Goal: Task Accomplishment & Management: Use online tool/utility

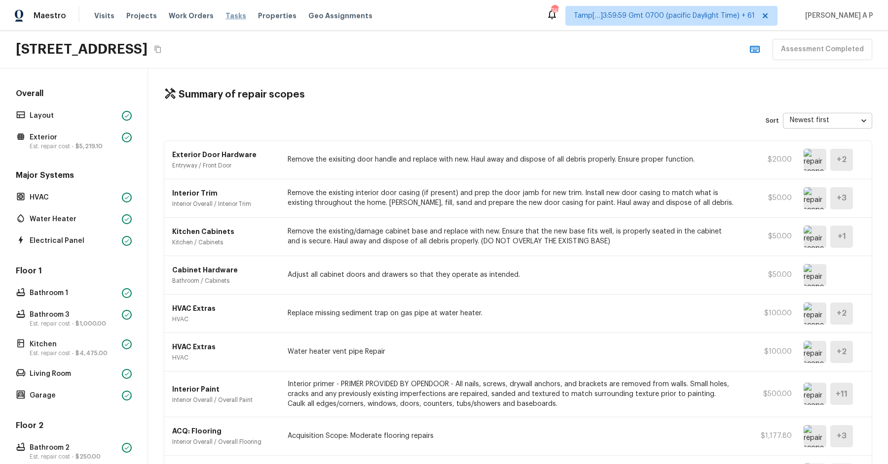
click at [225, 17] on span "Tasks" at bounding box center [235, 15] width 21 height 7
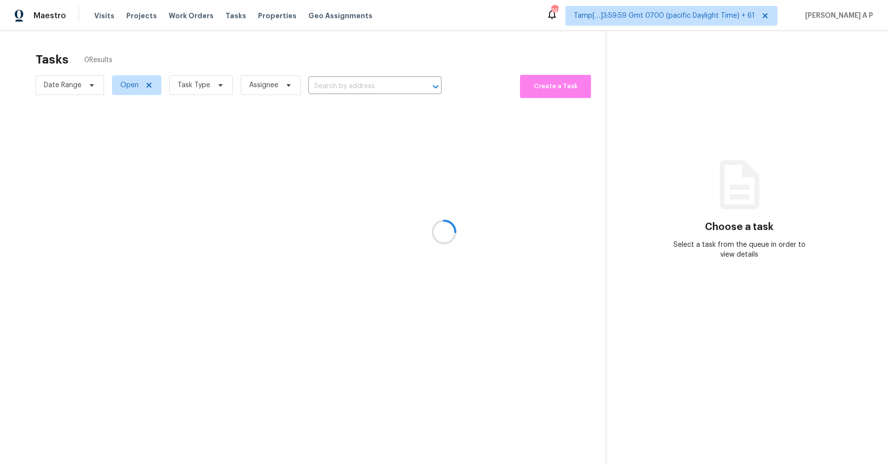
click at [90, 87] on div at bounding box center [444, 232] width 888 height 464
click at [90, 85] on div at bounding box center [444, 232] width 888 height 464
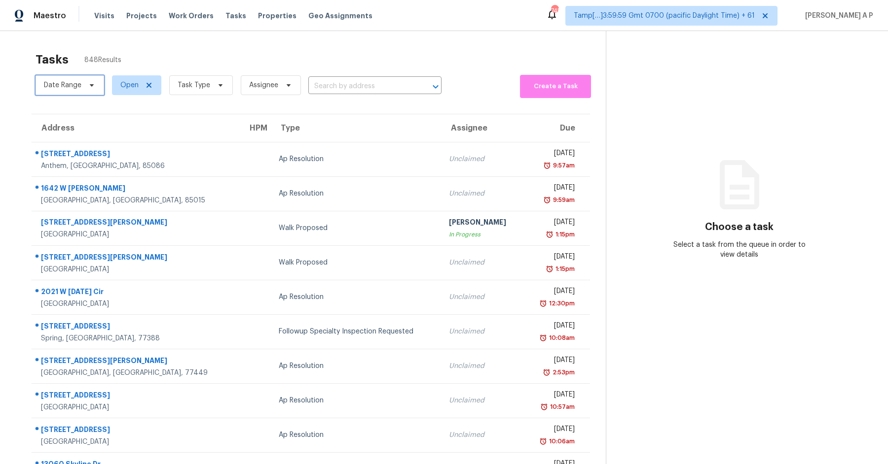
click at [91, 81] on icon at bounding box center [92, 85] width 8 height 8
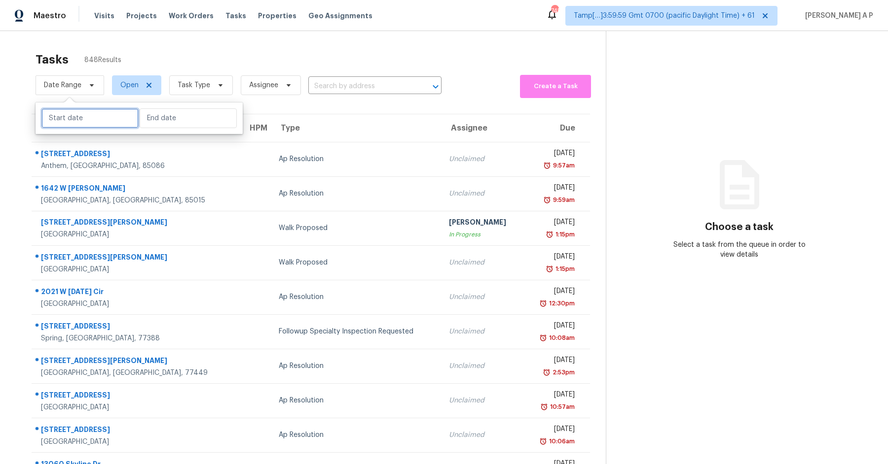
click at [83, 115] on input "text" at bounding box center [89, 118] width 97 height 20
select select "8"
select select "2025"
select select "9"
select select "2025"
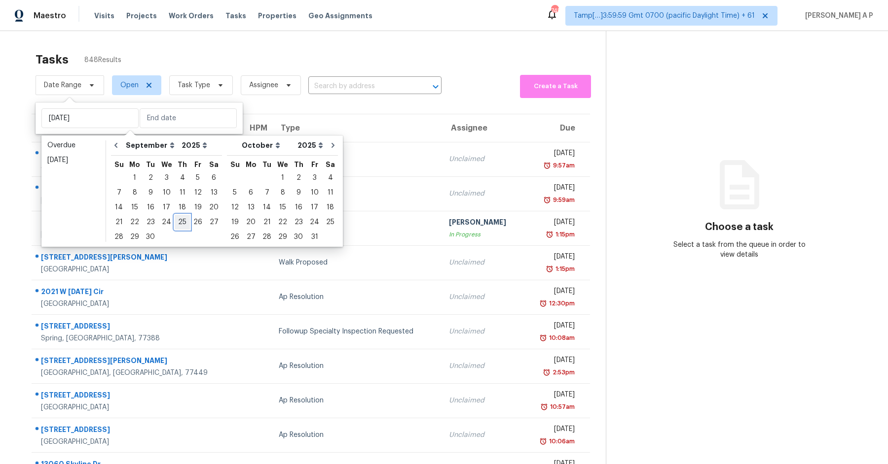
click at [178, 223] on div "25" at bounding box center [182, 222] width 15 height 14
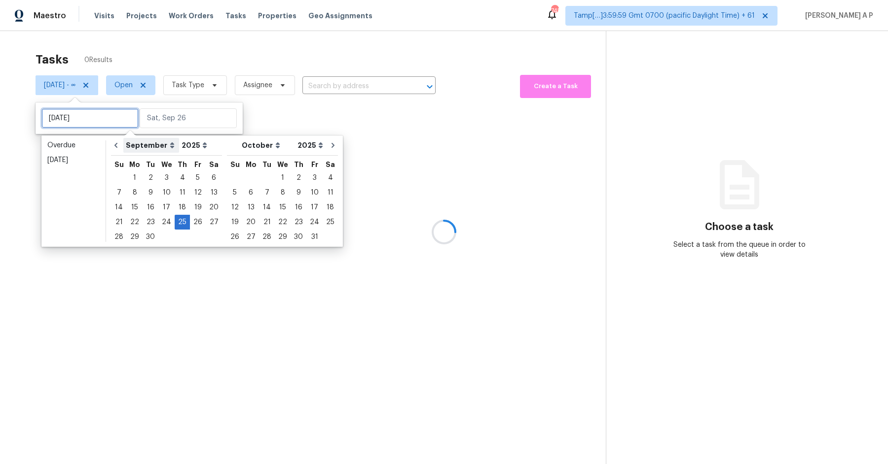
type input "Thu, Sep 18"
type input "Thu, Sep 25"
type input "Thu, Sep 04"
type input "Thu, Sep 25"
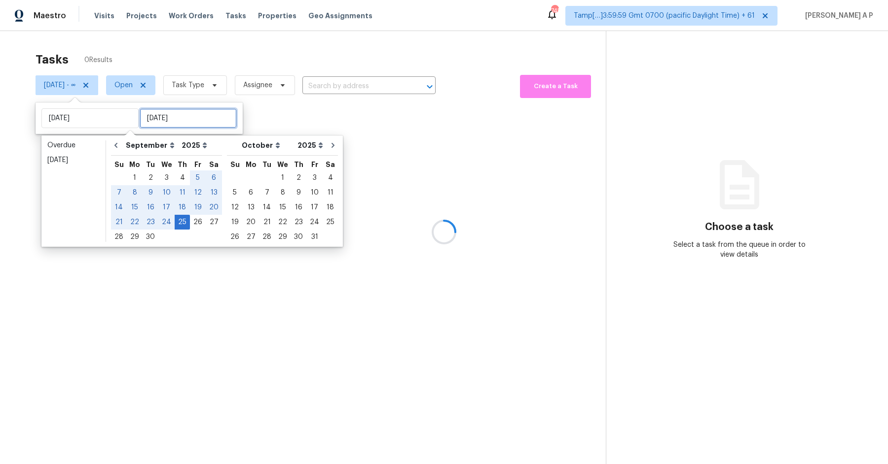
type input "Thu, Sep 25"
type input "Fri, Sep 26"
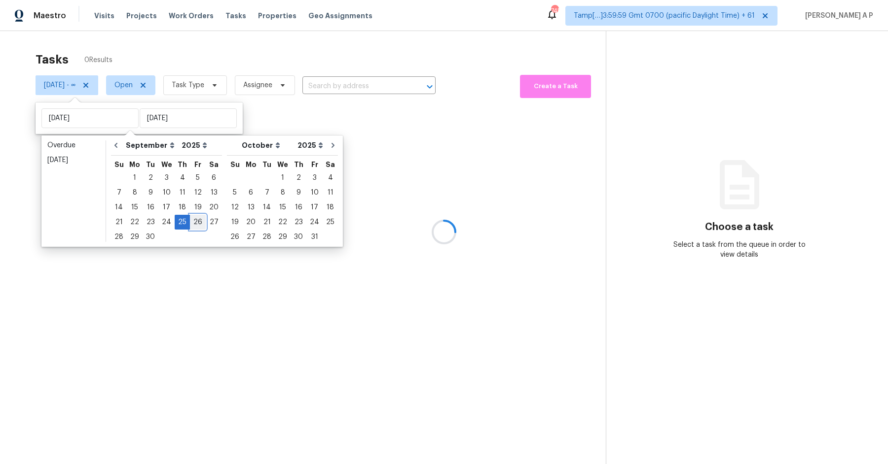
click at [190, 219] on div "26" at bounding box center [198, 222] width 16 height 14
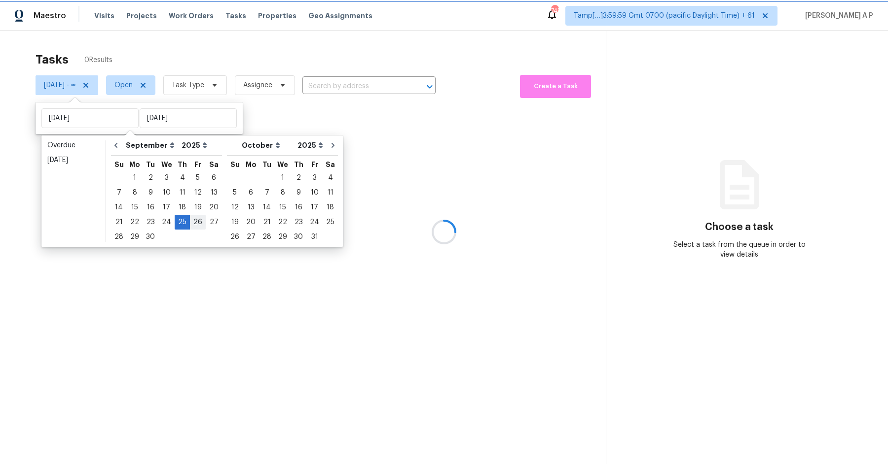
type input "Fri, Sep 26"
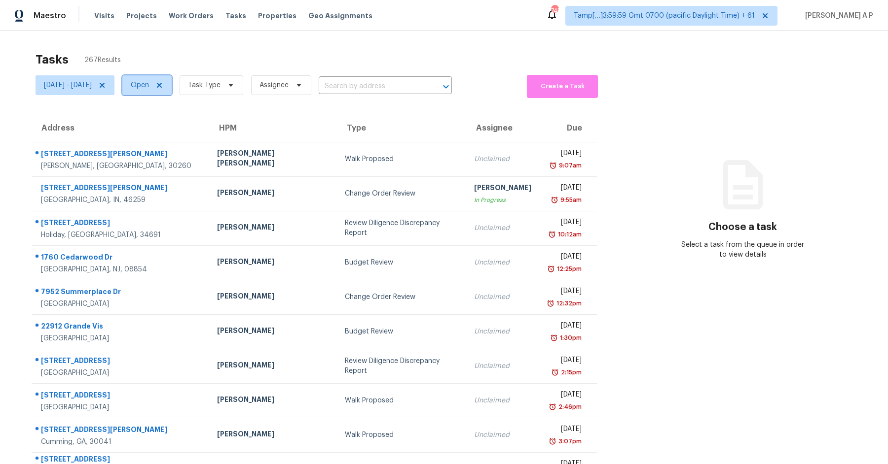
click at [163, 83] on span at bounding box center [157, 85] width 11 height 8
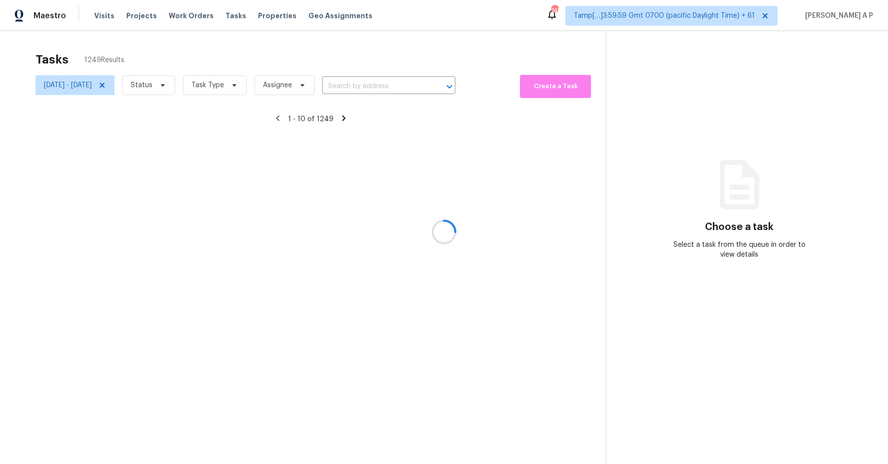
click at [185, 85] on div at bounding box center [444, 232] width 888 height 464
click at [191, 84] on div at bounding box center [444, 232] width 888 height 464
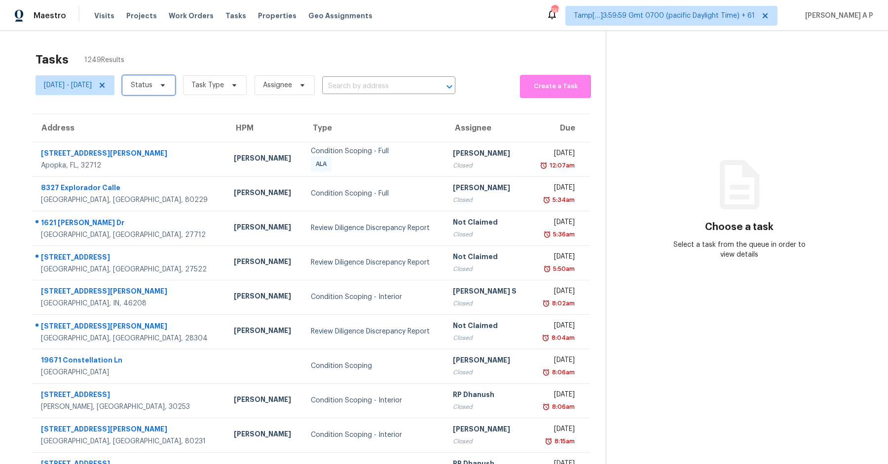
click at [167, 87] on icon at bounding box center [163, 85] width 8 height 8
click at [189, 129] on label "Open" at bounding box center [173, 127] width 31 height 10
click at [165, 129] on input "Open" at bounding box center [161, 125] width 6 height 6
checkbox input "true"
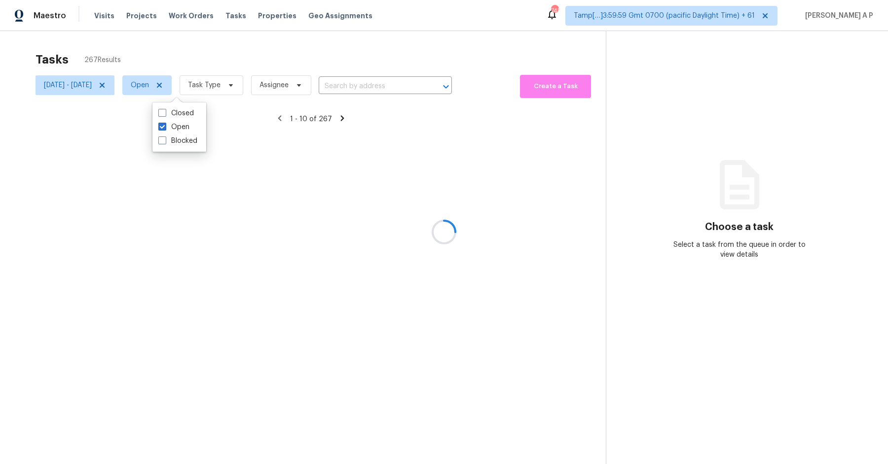
click at [244, 82] on div at bounding box center [444, 232] width 888 height 464
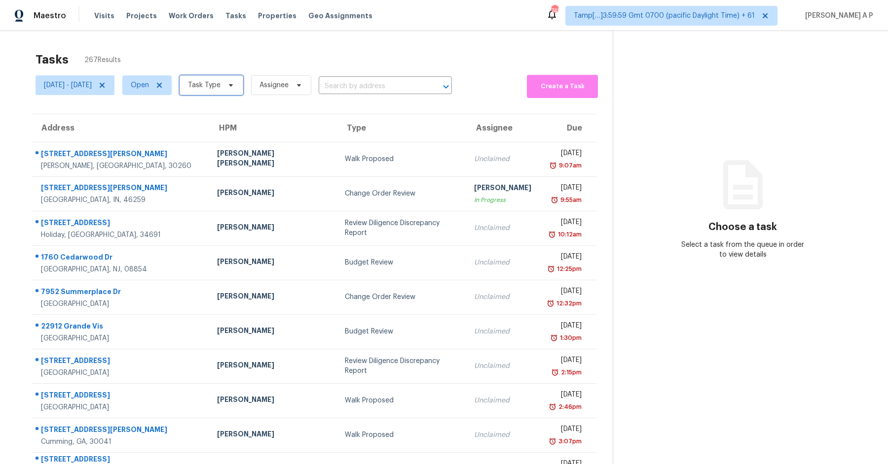
click at [235, 82] on span at bounding box center [229, 85] width 11 height 8
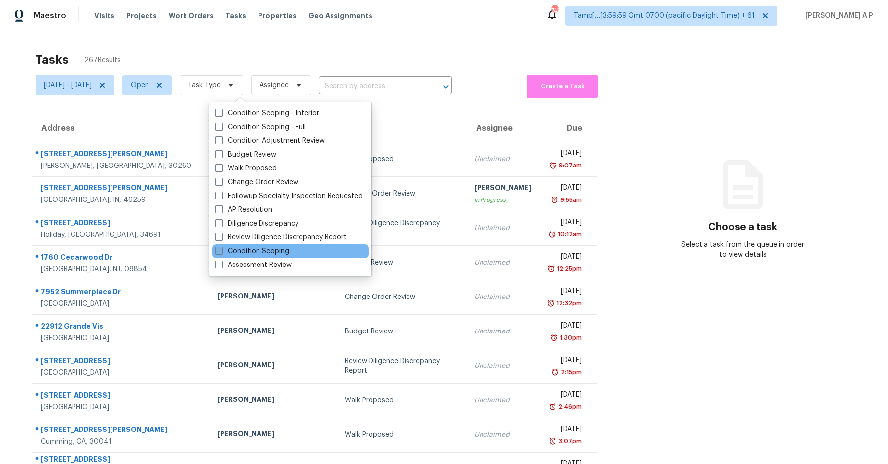
click at [266, 250] on label "Condition Scoping" at bounding box center [252, 252] width 74 height 10
click at [221, 250] on input "Condition Scoping" at bounding box center [218, 250] width 6 height 6
checkbox input "true"
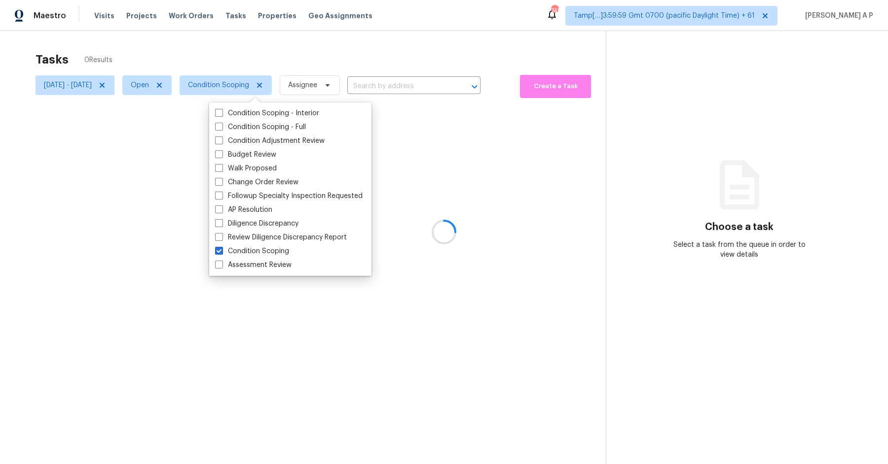
click at [407, 55] on div at bounding box center [444, 232] width 888 height 464
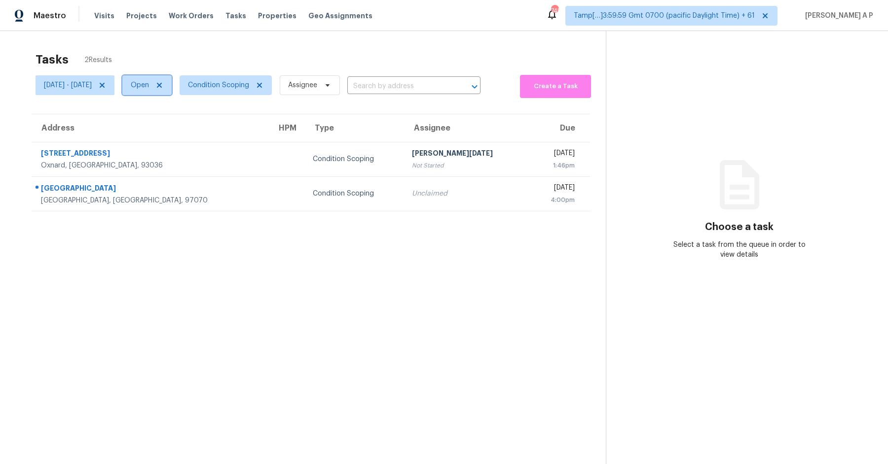
click at [172, 87] on span "Open" at bounding box center [146, 85] width 49 height 20
click at [178, 126] on label "Closed" at bounding box center [176, 127] width 36 height 10
click at [165, 126] on input "Closed" at bounding box center [161, 125] width 6 height 6
checkbox input "true"
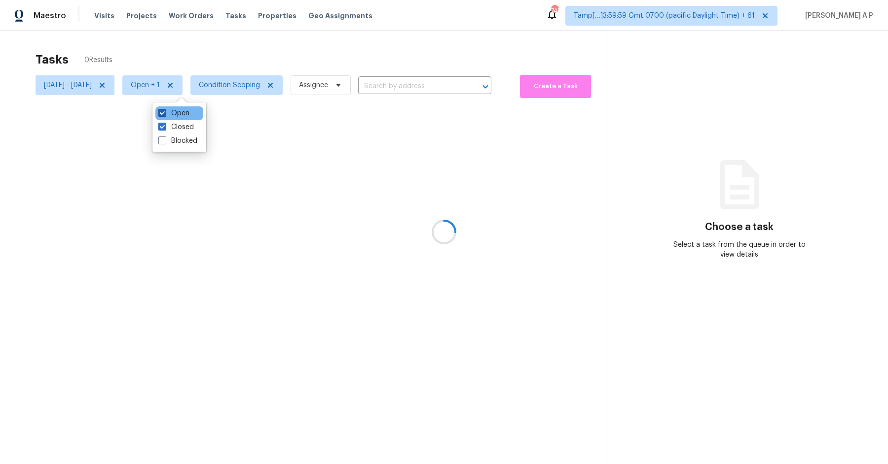
click at [181, 117] on label "Open" at bounding box center [173, 113] width 31 height 10
click at [165, 115] on input "Open" at bounding box center [161, 111] width 6 height 6
checkbox input "false"
click at [364, 184] on div at bounding box center [444, 232] width 888 height 464
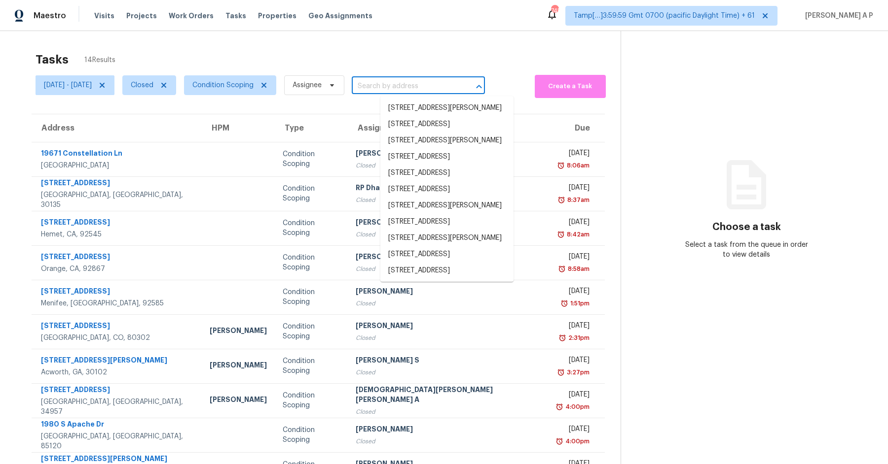
click at [428, 82] on input "text" at bounding box center [405, 86] width 106 height 15
paste input ""2315 Walnut St Boulder, CO, 80302""
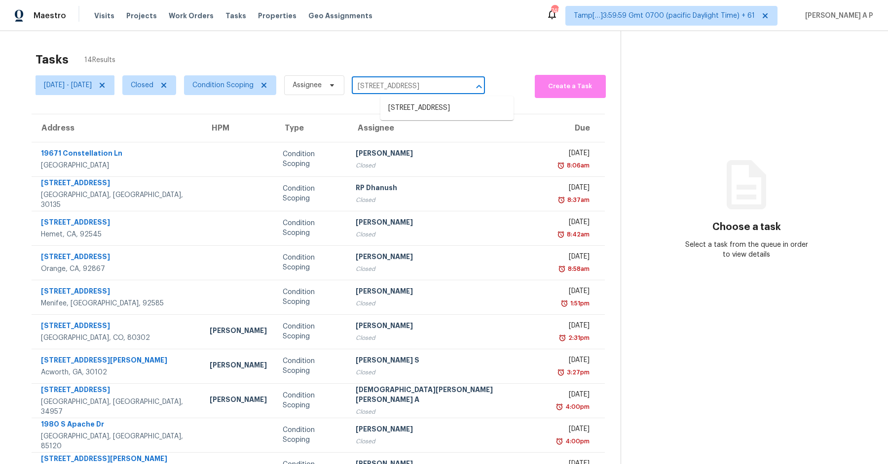
type input "2315 Walnut St Boulder, CO, 80302"
click at [468, 113] on li "2315 Walnut St, Boulder, CO 80302" at bounding box center [446, 108] width 133 height 16
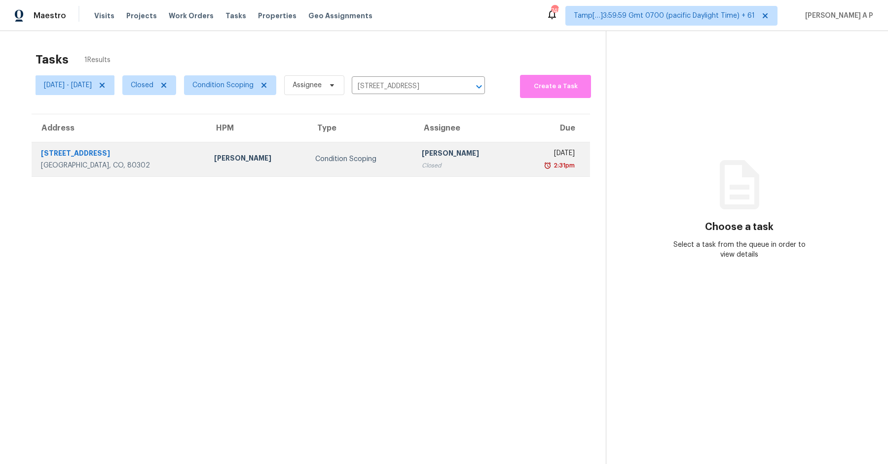
click at [461, 153] on td "Vigneshwaran B Closed" at bounding box center [464, 159] width 101 height 35
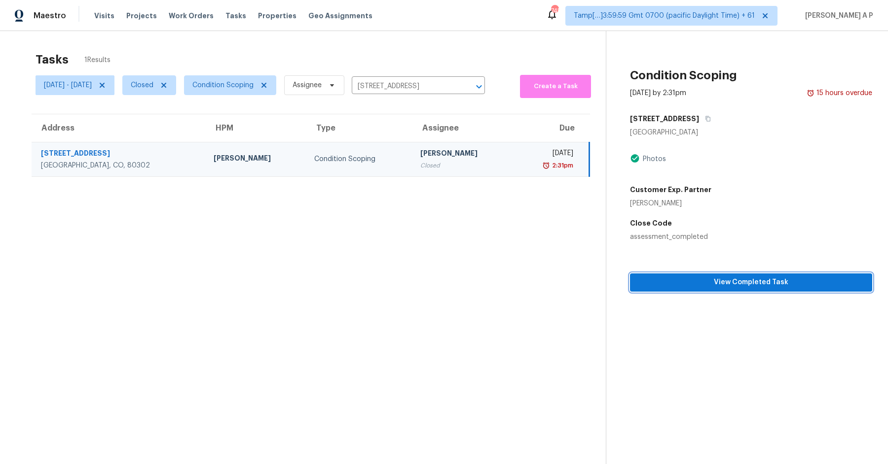
click at [697, 285] on span "View Completed Task" at bounding box center [751, 283] width 226 height 12
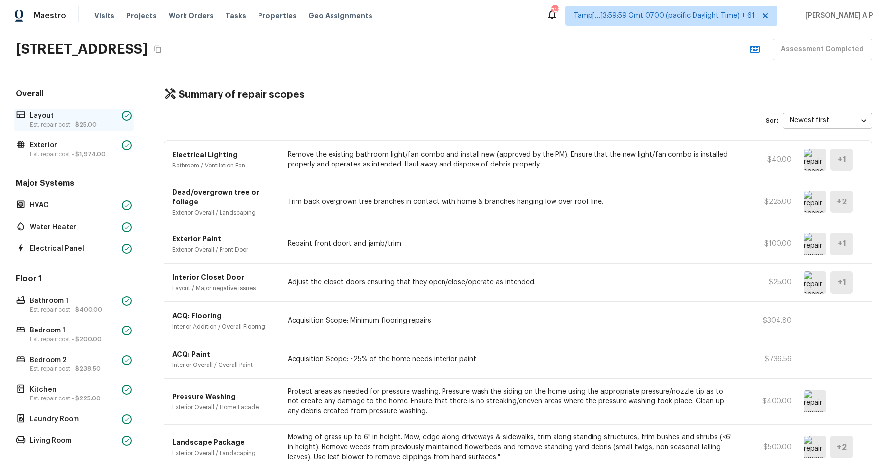
click at [108, 115] on p "Layout" at bounding box center [74, 116] width 88 height 10
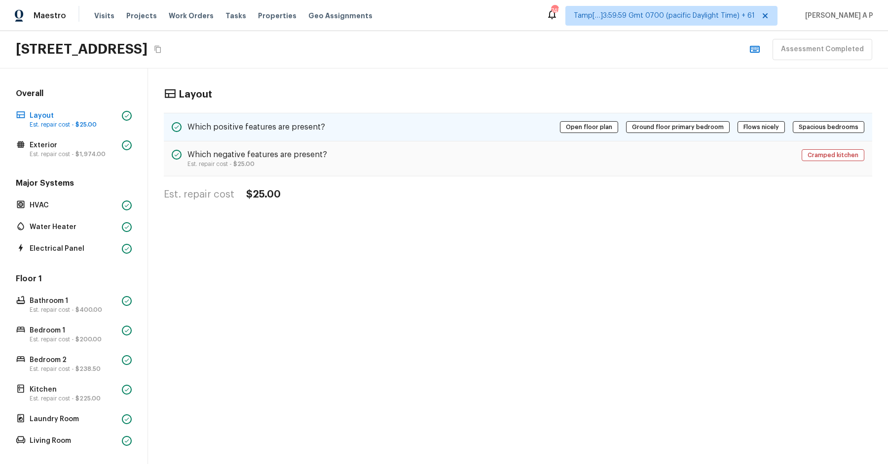
click at [228, 130] on h5 "Which positive features are present?" at bounding box center [256, 127] width 138 height 11
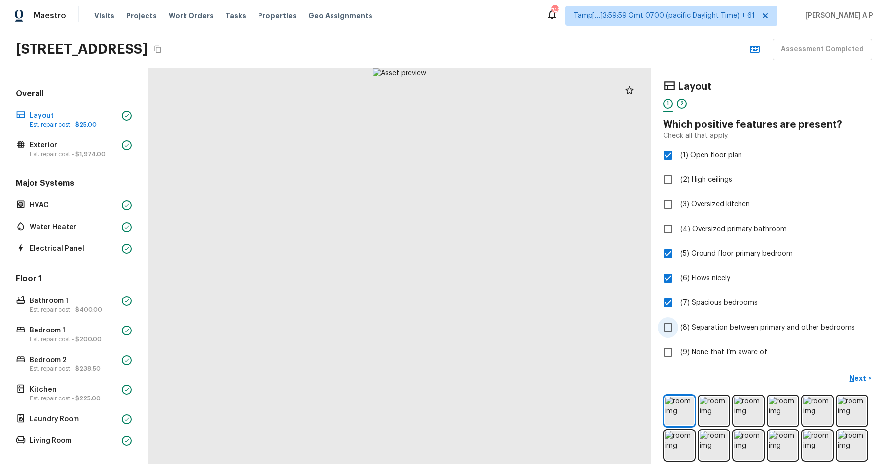
scroll to position [285, 0]
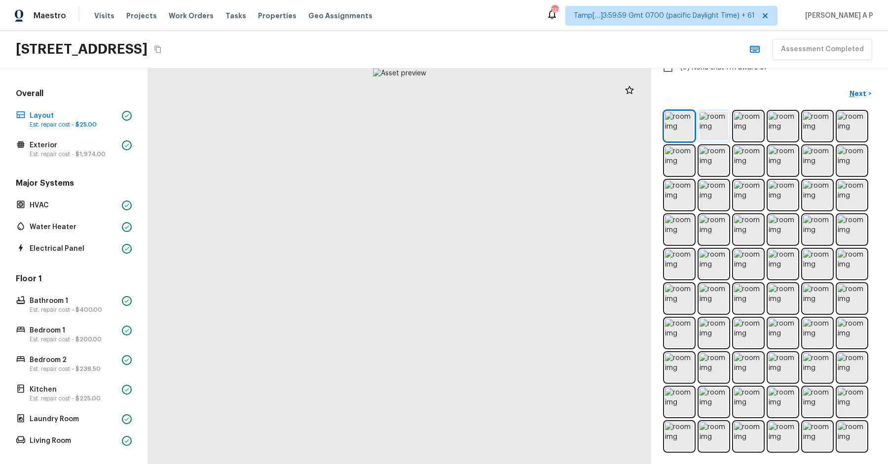
click at [721, 126] on img at bounding box center [713, 126] width 29 height 29
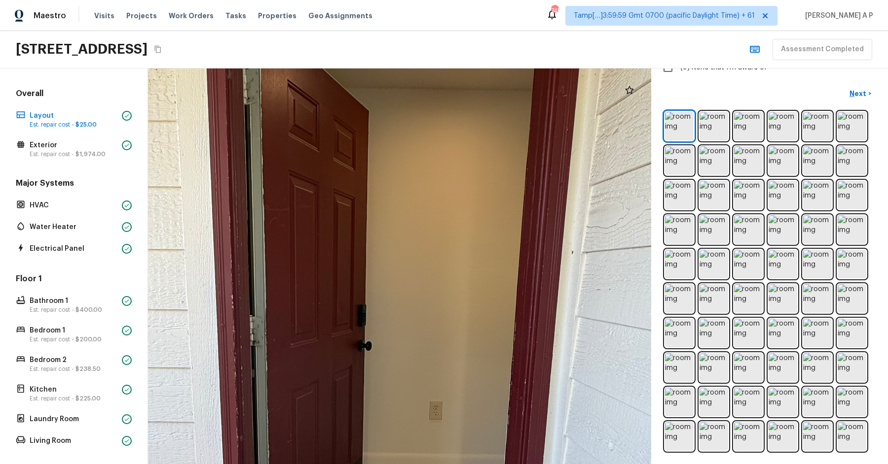
drag, startPoint x: 423, startPoint y: 217, endPoint x: 423, endPoint y: 329, distance: 111.4
click at [423, 327] on div at bounding box center [358, 352] width 1400 height 1102
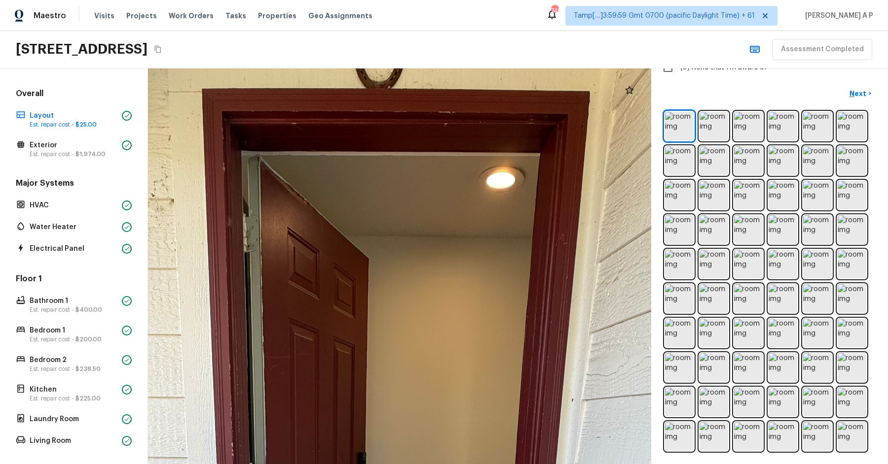
drag, startPoint x: 423, startPoint y: 329, endPoint x: 423, endPoint y: 239, distance: 90.2
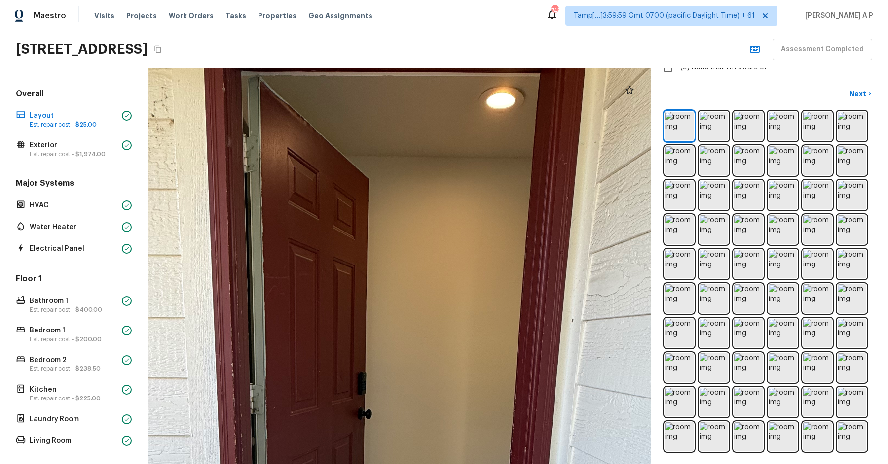
drag, startPoint x: 404, startPoint y: 234, endPoint x: 407, endPoint y: 103, distance: 131.2
click at [407, 104] on div at bounding box center [358, 420] width 1400 height 1102
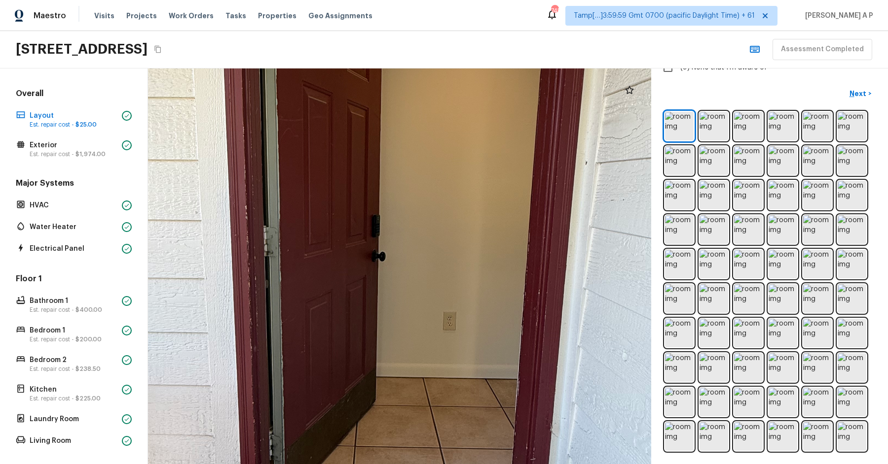
drag, startPoint x: 397, startPoint y: 227, endPoint x: 401, endPoint y: 86, distance: 141.1
click at [400, 87] on div at bounding box center [372, 262] width 1400 height 1102
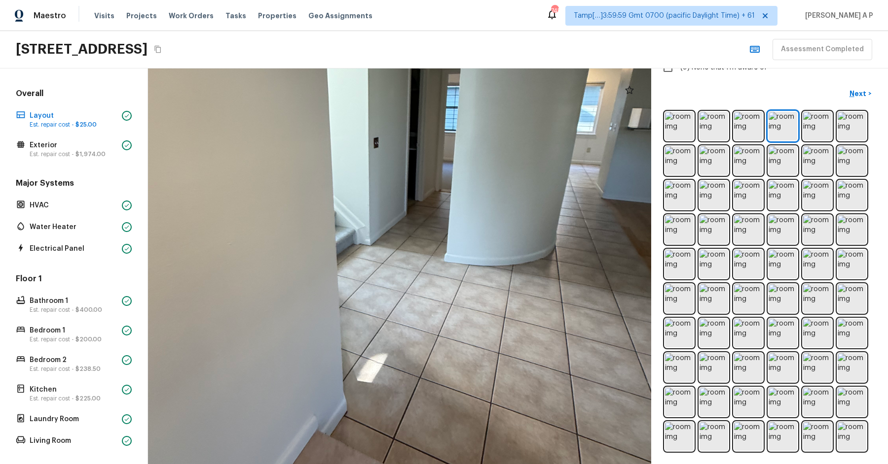
drag, startPoint x: 419, startPoint y: 321, endPoint x: 417, endPoint y: 146, distance: 174.6
click at [416, 147] on div at bounding box center [380, 210] width 1010 height 795
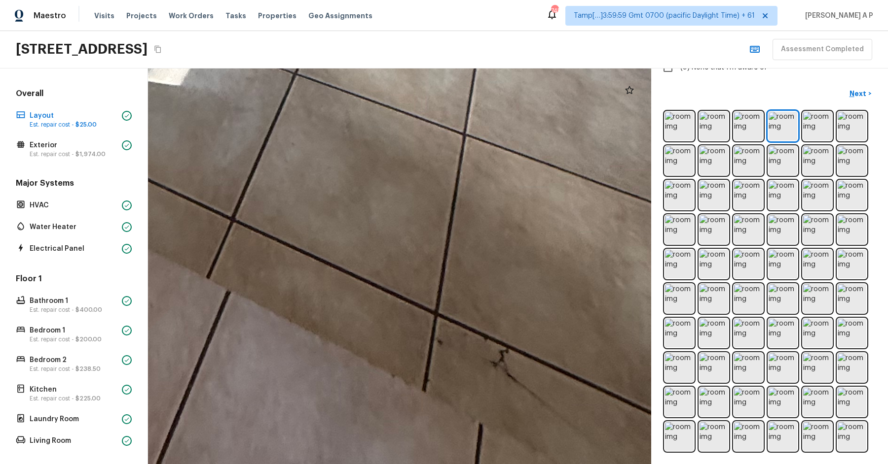
drag, startPoint x: 523, startPoint y: 322, endPoint x: 524, endPoint y: 183, distance: 139.1
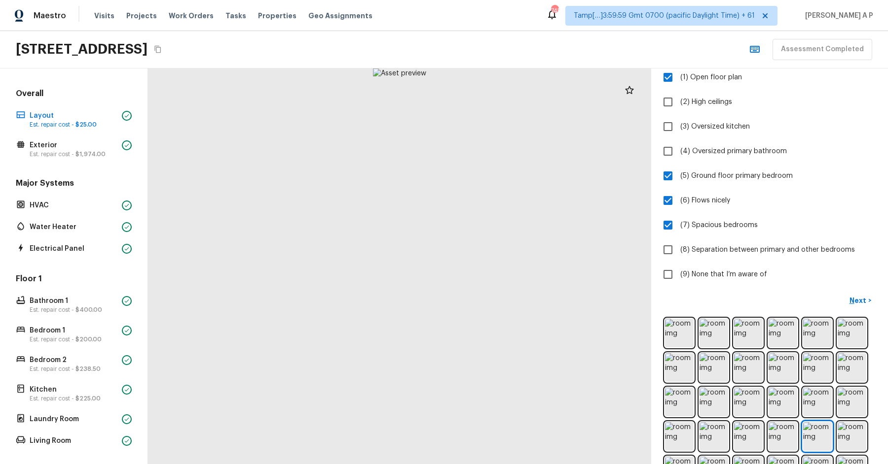
scroll to position [80, 0]
click at [854, 295] on p "Next" at bounding box center [858, 299] width 19 height 10
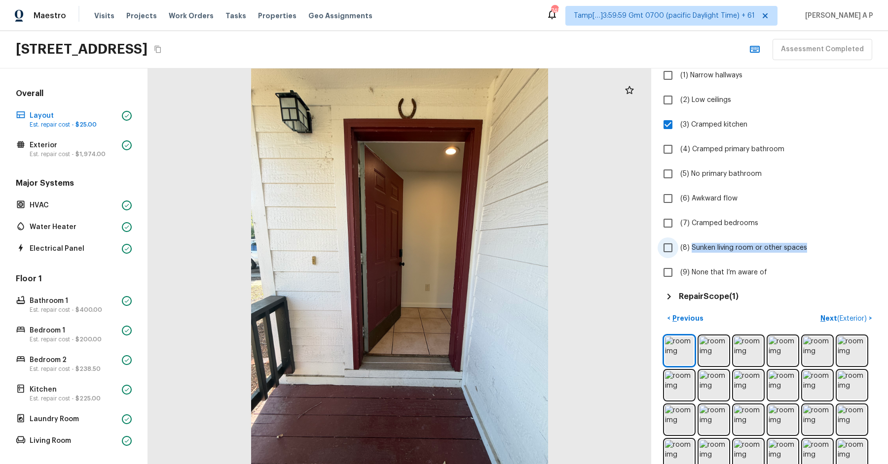
drag, startPoint x: 813, startPoint y: 244, endPoint x: 692, endPoint y: 251, distance: 121.0
click at [692, 251] on label "(8) Sunken living room or other spaces" at bounding box center [762, 248] width 211 height 21
copy span "Sunken living room or other spaces"
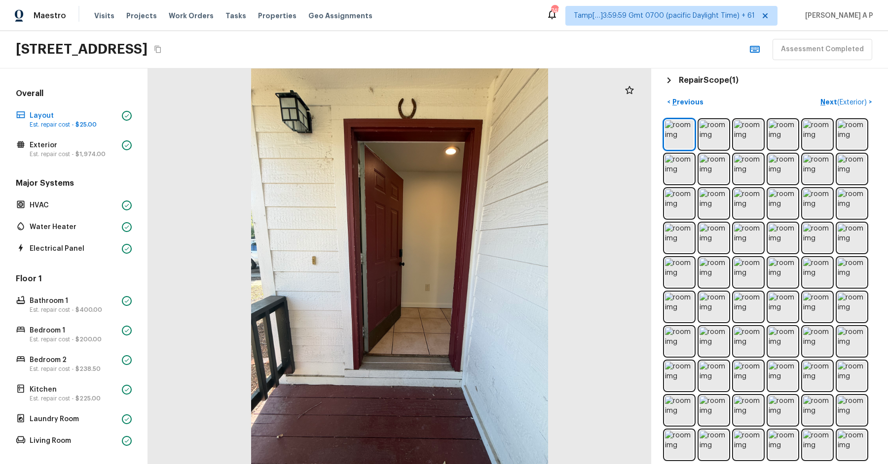
scroll to position [305, 0]
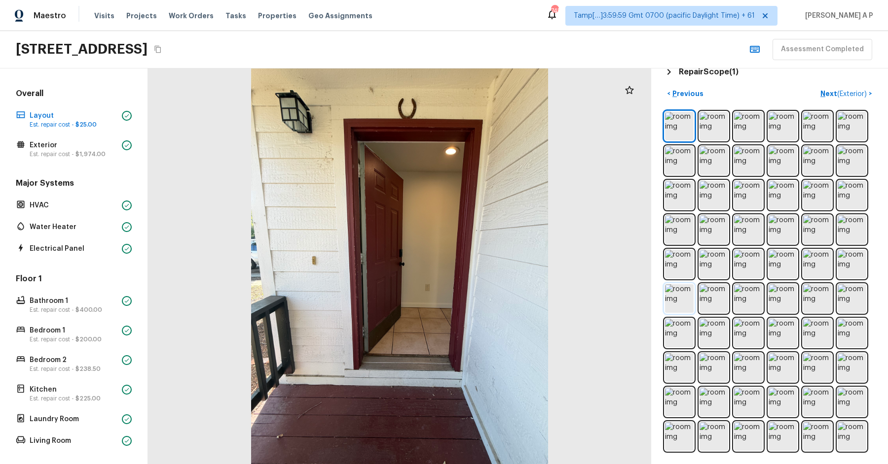
click at [681, 298] on img at bounding box center [679, 298] width 29 height 29
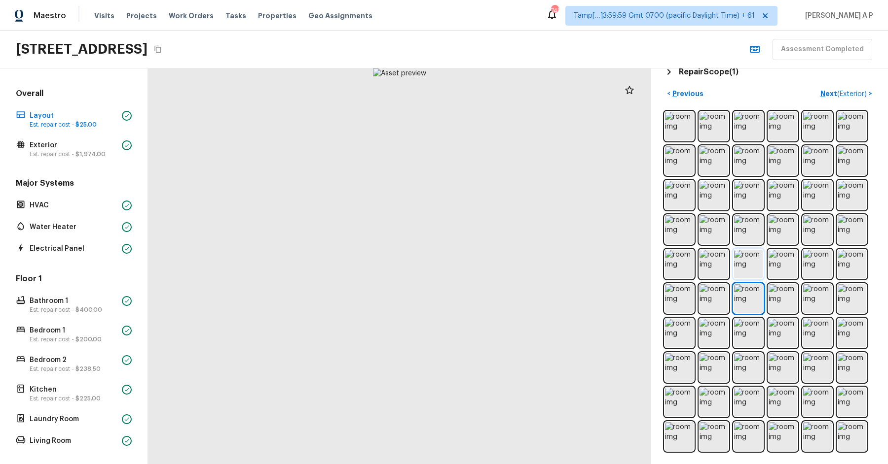
click at [748, 265] on img at bounding box center [748, 264] width 29 height 29
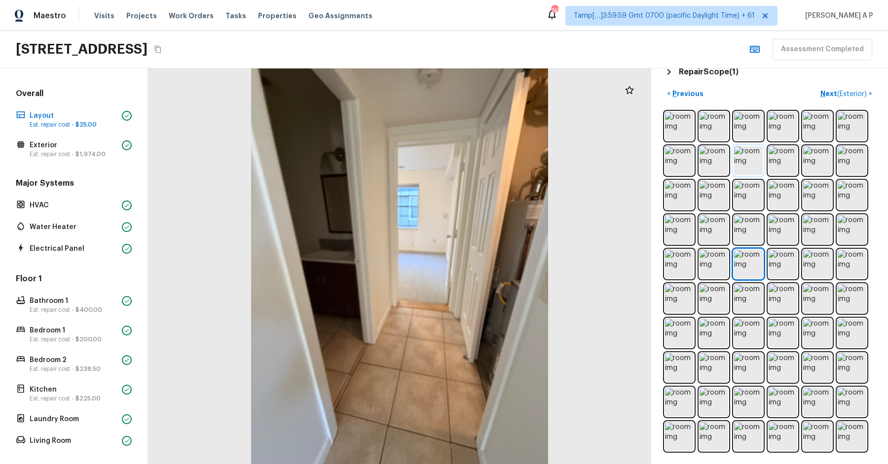
click at [752, 164] on img at bounding box center [748, 160] width 29 height 29
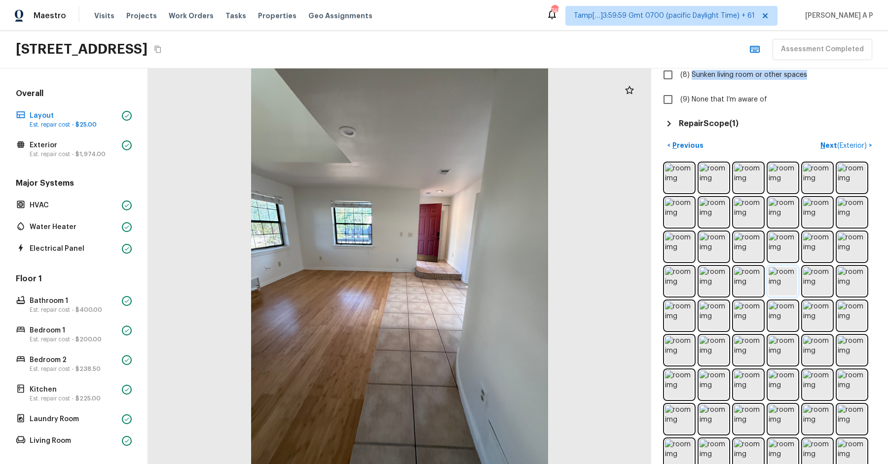
scroll to position [246, 0]
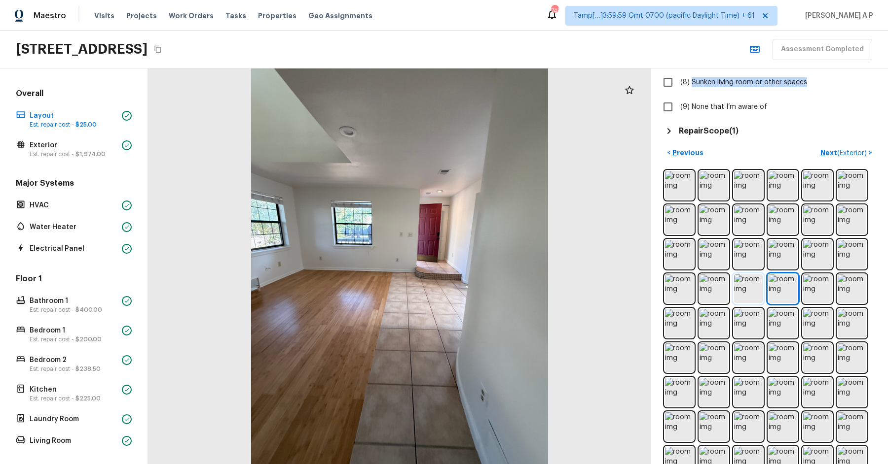
click at [748, 295] on img at bounding box center [748, 289] width 29 height 29
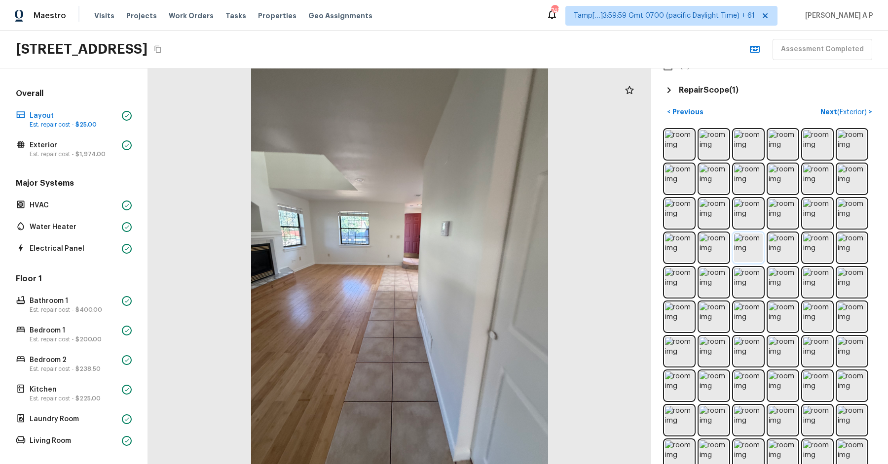
scroll to position [305, 0]
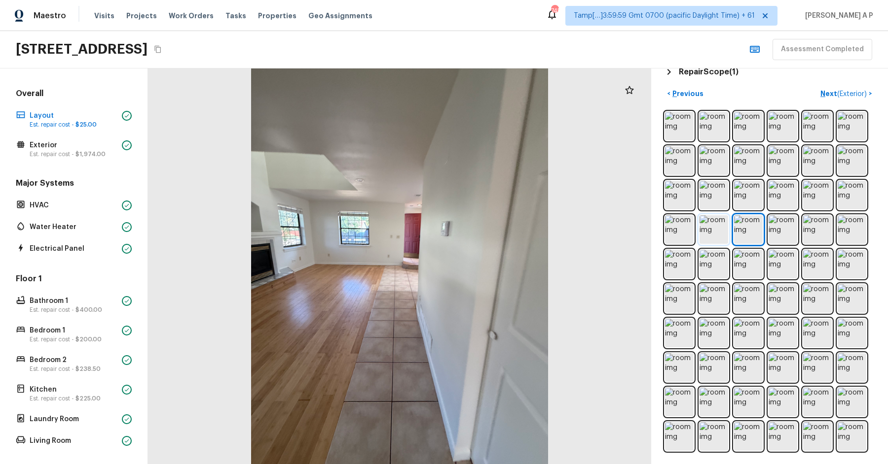
click at [716, 226] on img at bounding box center [713, 229] width 29 height 29
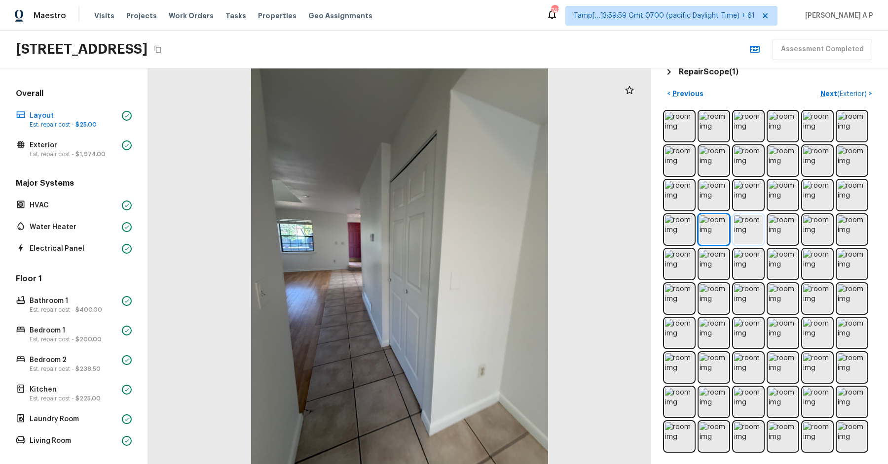
click at [750, 227] on img at bounding box center [748, 229] width 29 height 29
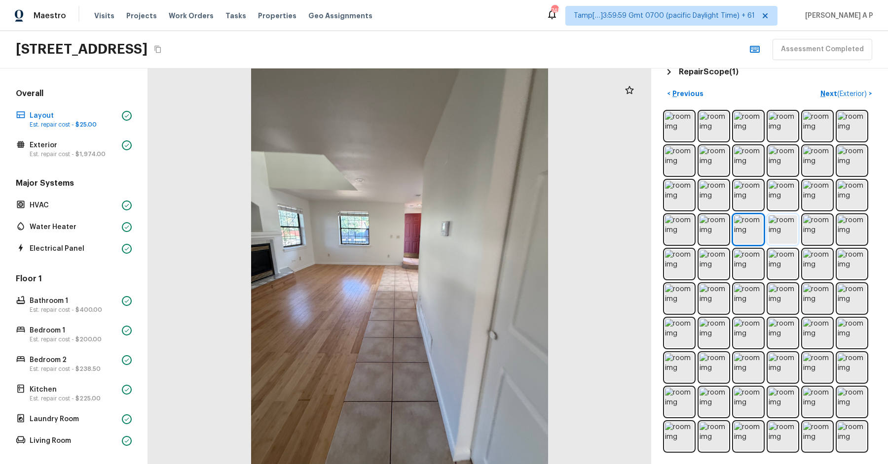
click at [787, 229] on img at bounding box center [782, 229] width 29 height 29
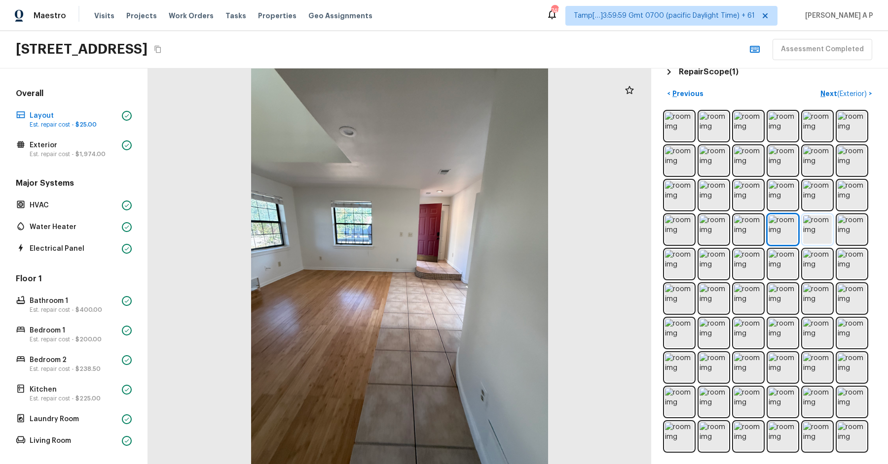
click at [819, 229] on img at bounding box center [817, 229] width 29 height 29
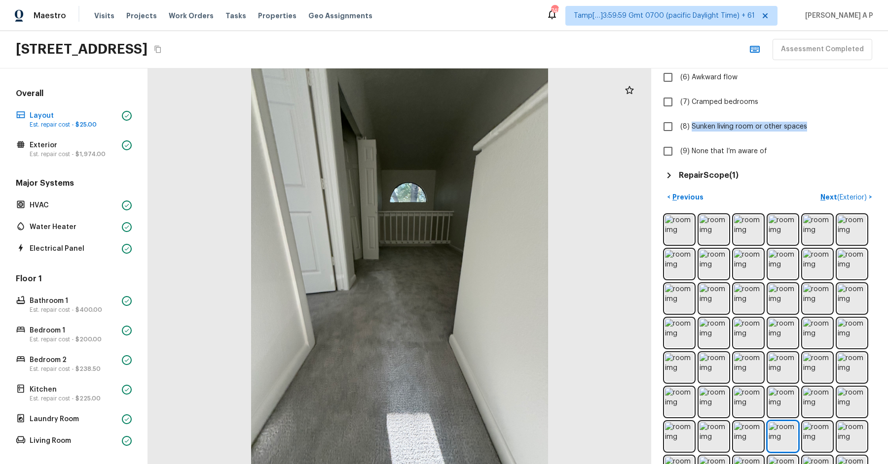
scroll to position [187, 0]
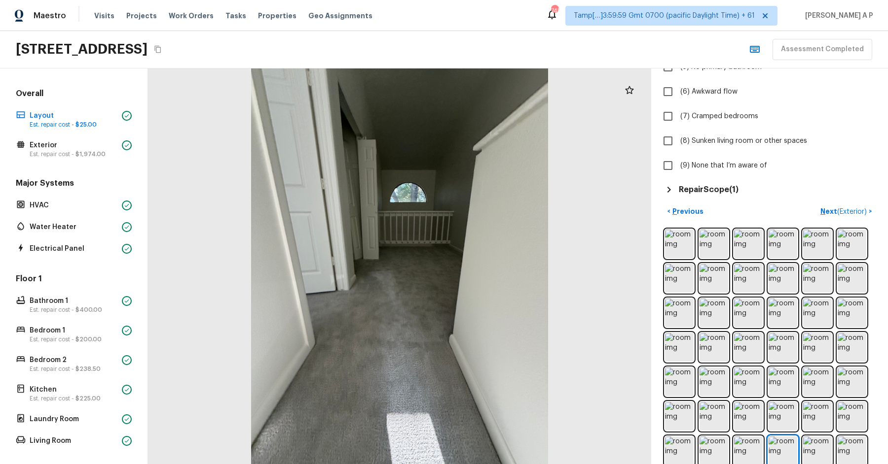
click at [723, 184] on h5 "Repair Scope ( 1 )" at bounding box center [708, 189] width 60 height 11
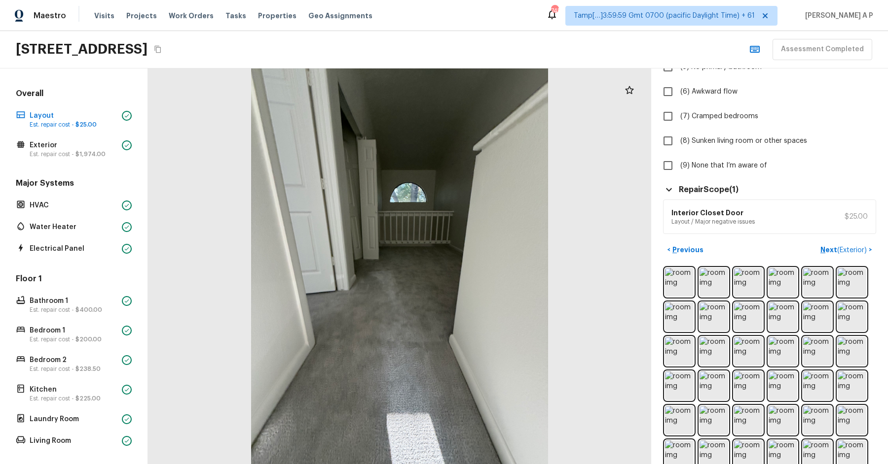
click at [738, 221] on p "Layout / Major negative issues" at bounding box center [712, 222] width 83 height 8
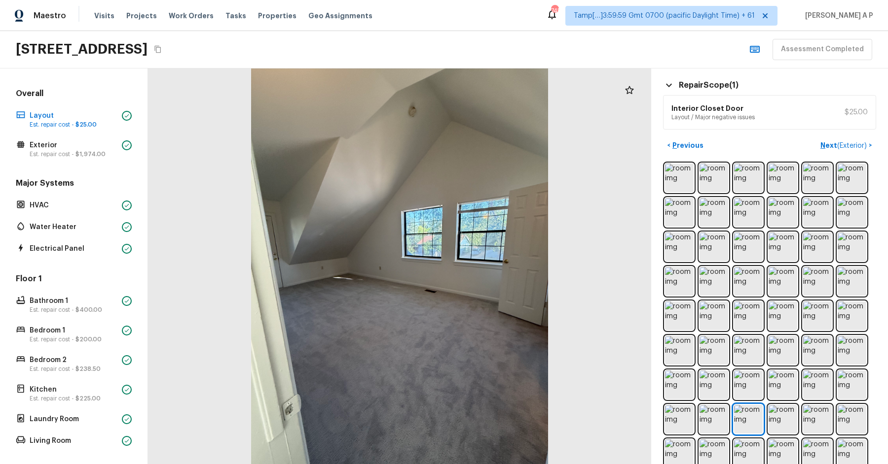
scroll to position [343, 0]
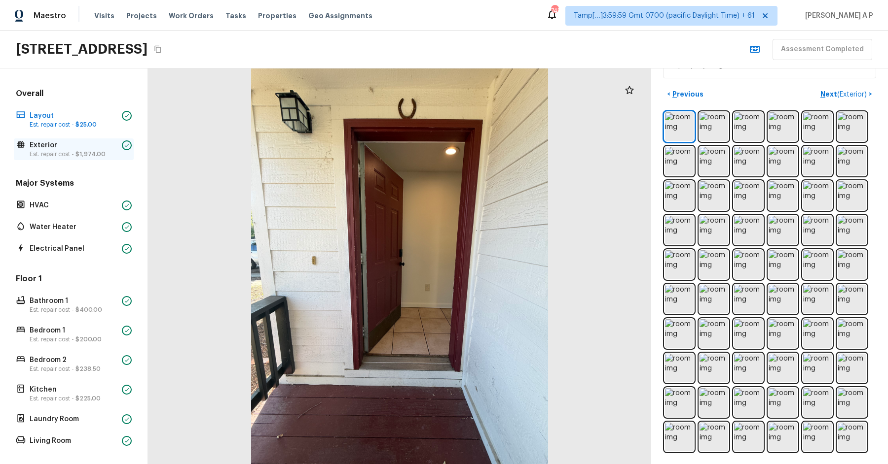
click at [89, 151] on span "$1,974.00" at bounding box center [90, 154] width 30 height 6
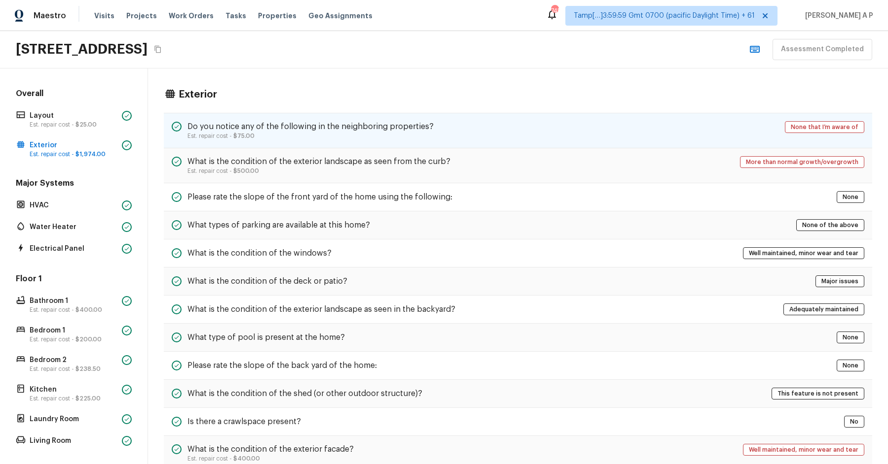
click at [297, 130] on h5 "Do you notice any of the following in the neighboring properties?" at bounding box center [310, 126] width 246 height 11
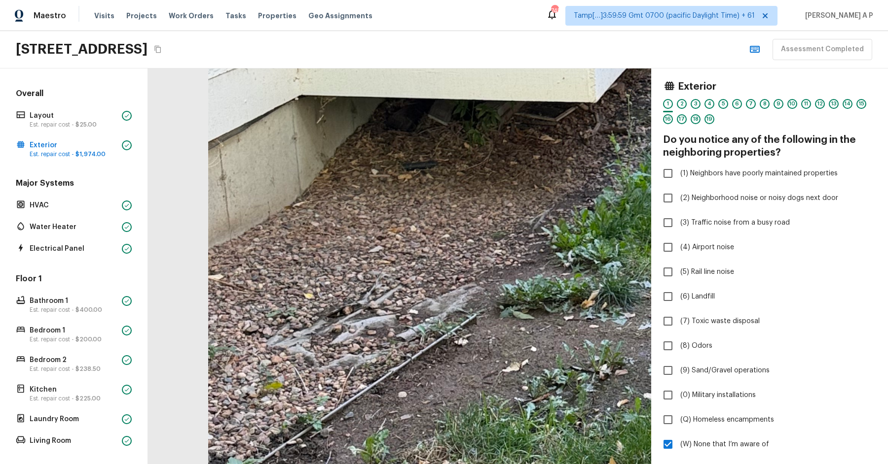
drag, startPoint x: 306, startPoint y: 263, endPoint x: 473, endPoint y: 269, distance: 167.3
click at [473, 269] on div at bounding box center [781, 278] width 1940 height 1527
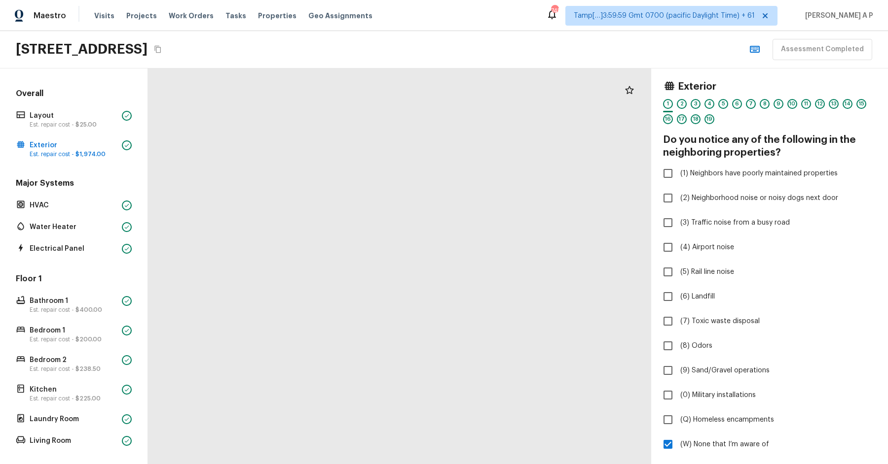
drag, startPoint x: 382, startPoint y: 269, endPoint x: 430, endPoint y: 318, distance: 68.7
click at [426, 318] on div at bounding box center [337, 40] width 2180 height 1716
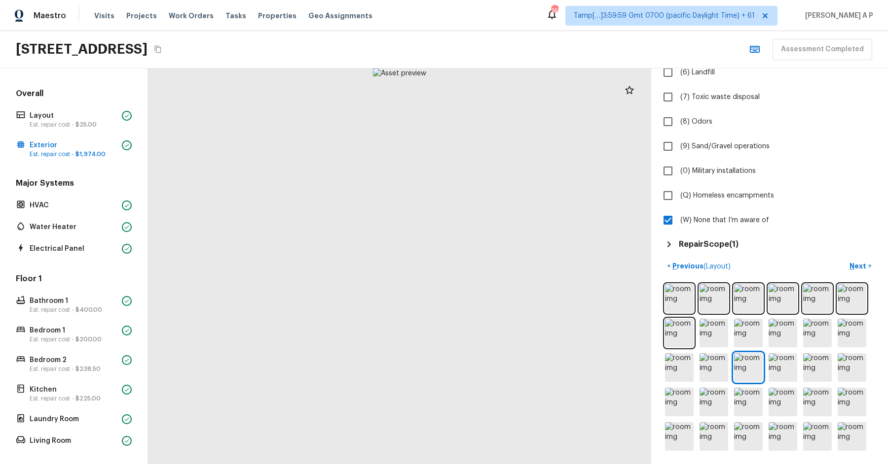
click at [709, 234] on div "Exterior 1 2 3 4 5 6 7 8 9 10 11 12 13 14 15 16 17 18 19 Do you notice any of t…" at bounding box center [769, 53] width 213 height 394
click at [702, 245] on h5 "Repair Scope ( 1 )" at bounding box center [708, 244] width 60 height 11
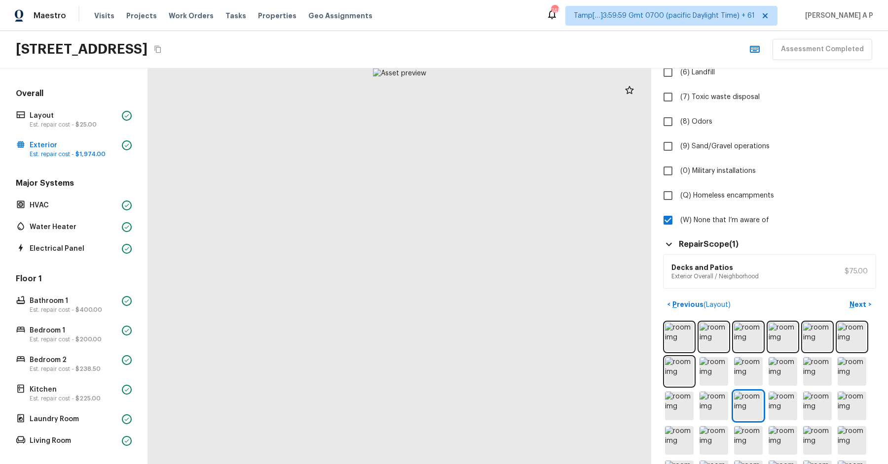
click at [702, 245] on h5 "Repair Scope ( 1 )" at bounding box center [708, 244] width 60 height 11
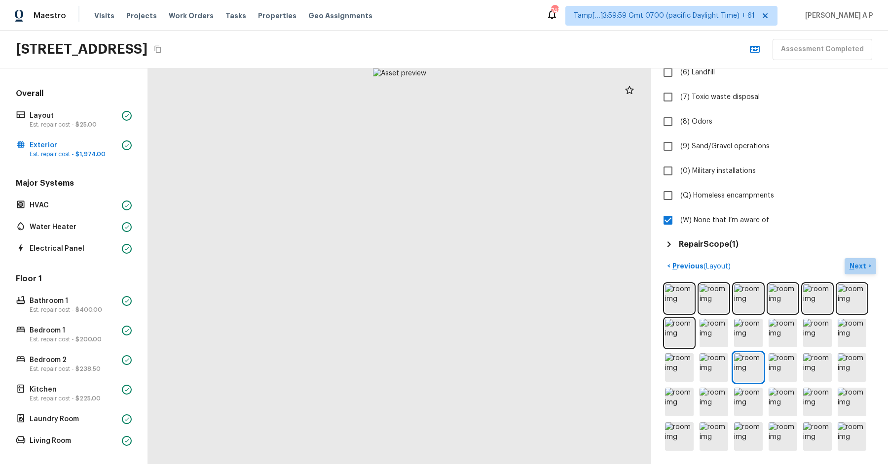
click at [855, 267] on p "Next" at bounding box center [858, 266] width 19 height 10
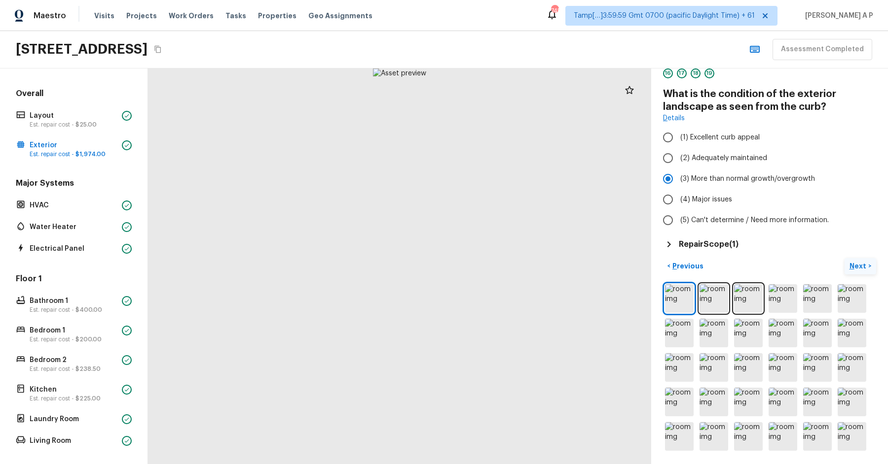
scroll to position [0, 0]
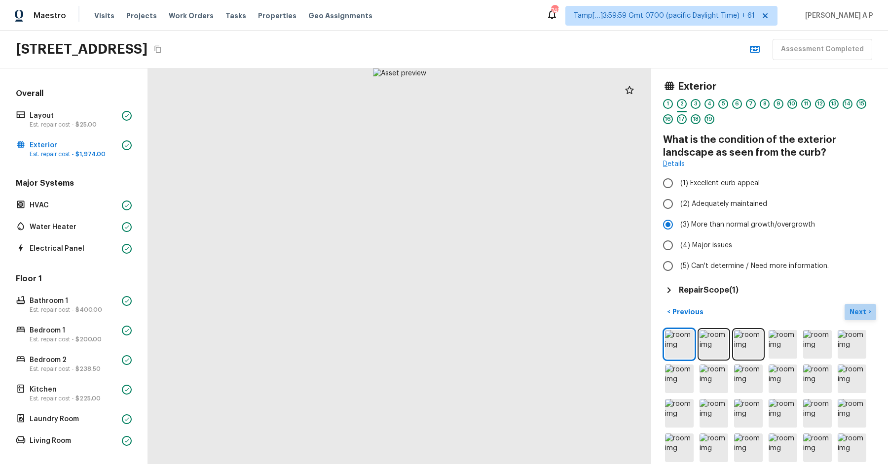
click at [857, 311] on p "Next" at bounding box center [858, 312] width 19 height 10
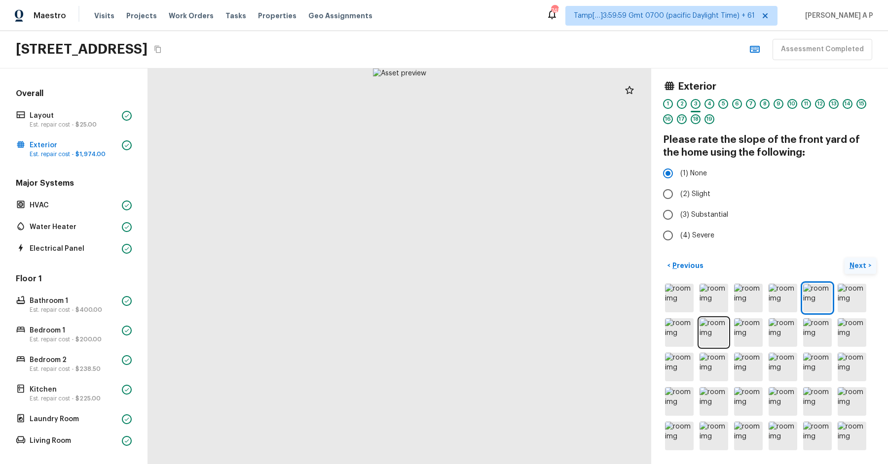
click at [855, 265] on p "Next" at bounding box center [858, 266] width 19 height 10
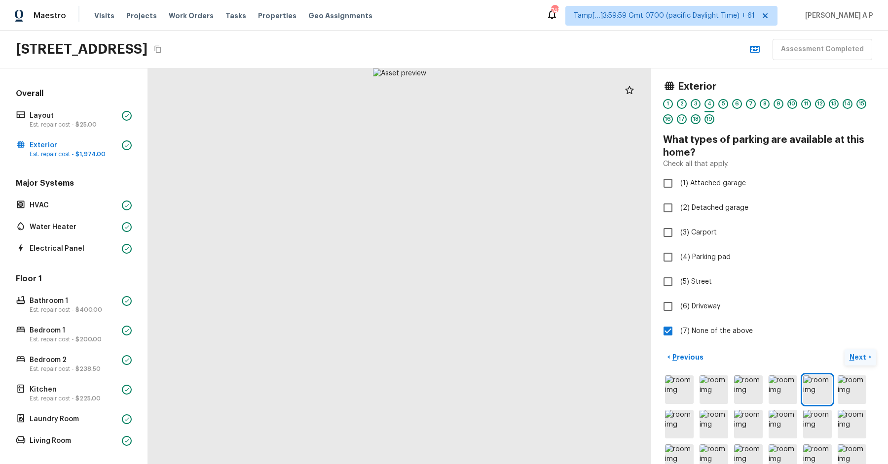
click at [855, 265] on label "(4) Parking pad" at bounding box center [762, 257] width 211 height 21
click at [678, 265] on input "(4) Parking pad" at bounding box center [667, 257] width 21 height 21
click at [855, 265] on label "(4) Parking pad" at bounding box center [762, 257] width 211 height 21
click at [678, 265] on input "(4) Parking pad" at bounding box center [667, 257] width 21 height 21
checkbox input "false"
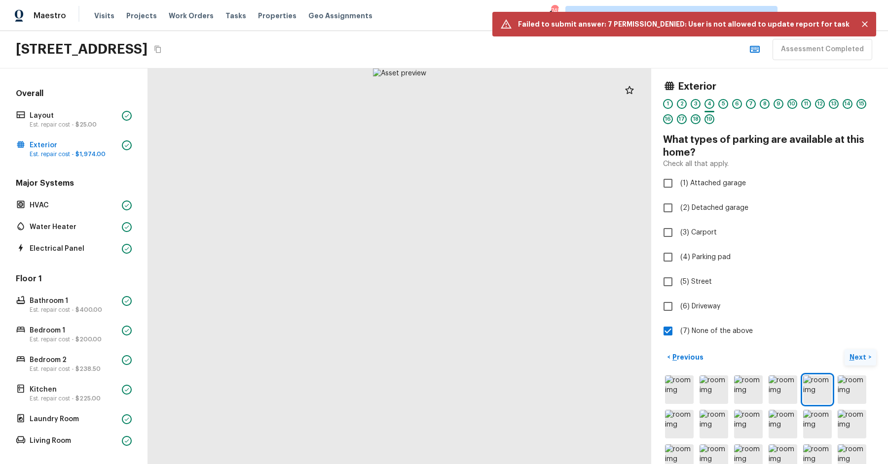
click at [852, 360] on p "Next" at bounding box center [858, 358] width 19 height 10
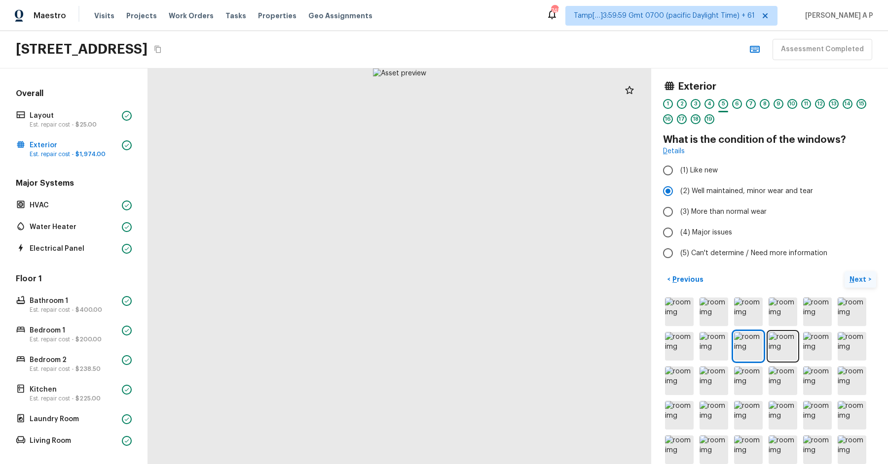
click at [844, 272] on button "Next >" at bounding box center [860, 280] width 32 height 16
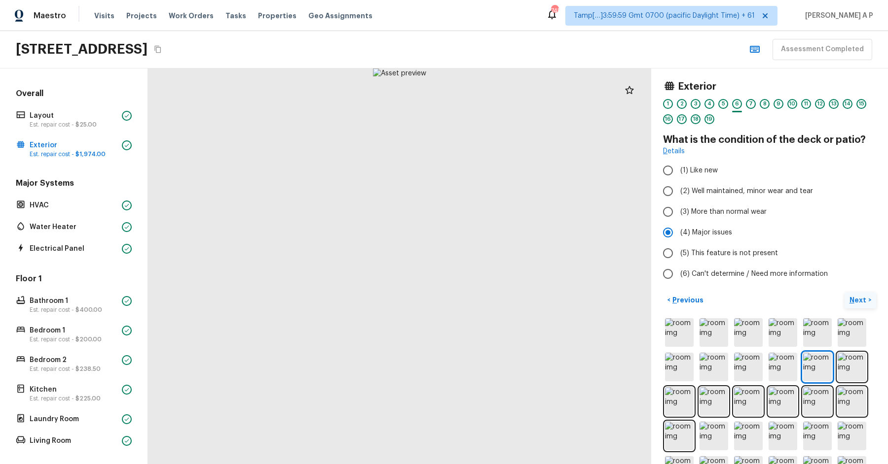
click at [844, 292] on button "Next >" at bounding box center [860, 300] width 32 height 16
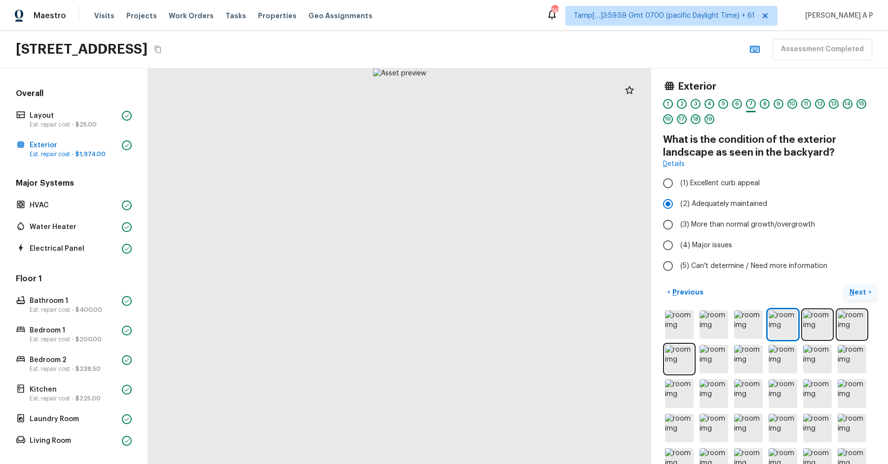
click at [844, 284] on button "Next >" at bounding box center [860, 292] width 32 height 16
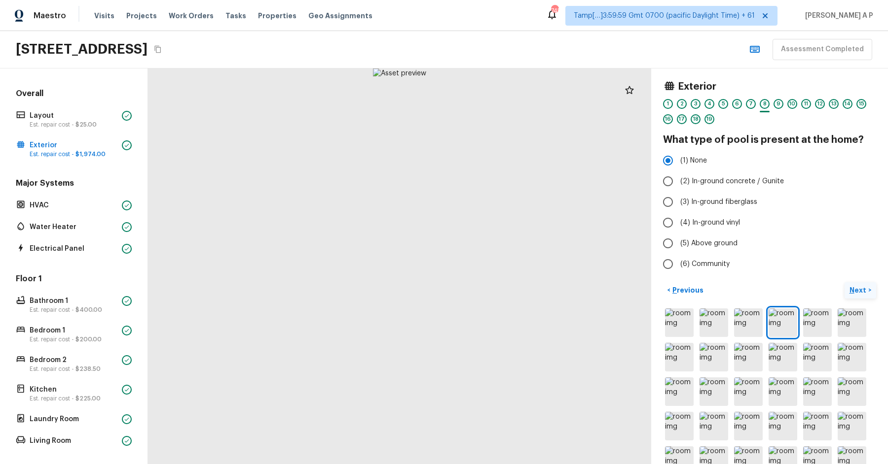
click at [844, 283] on button "Next >" at bounding box center [860, 291] width 32 height 16
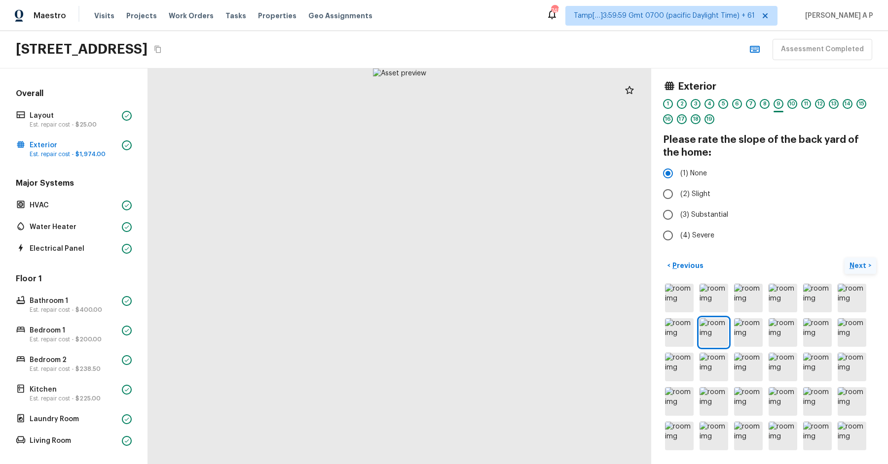
click at [844, 258] on button "Next >" at bounding box center [860, 266] width 32 height 16
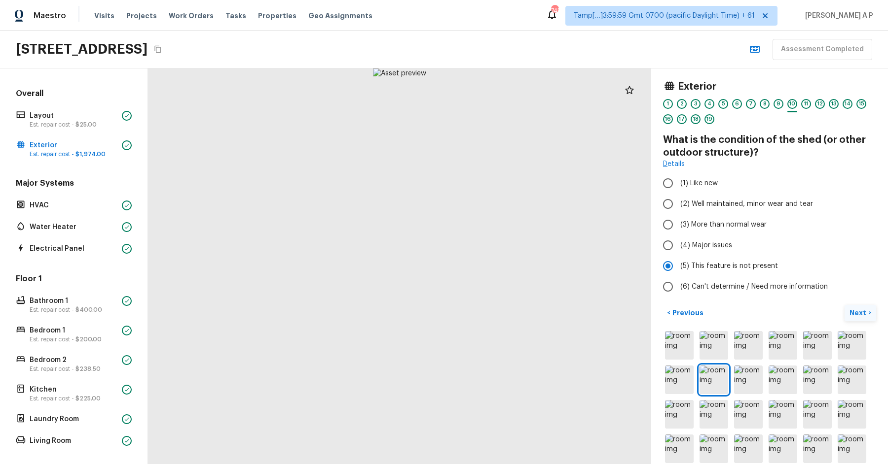
click at [844, 305] on button "Next >" at bounding box center [860, 313] width 32 height 16
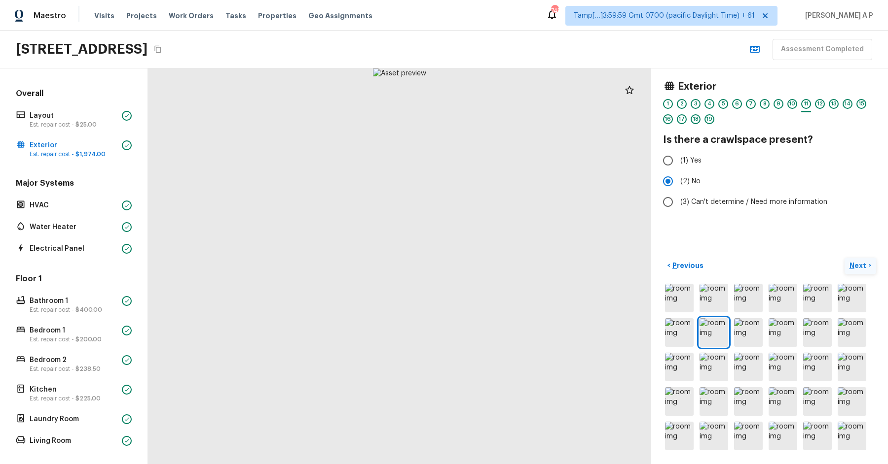
click at [844, 258] on button "Next >" at bounding box center [860, 266] width 32 height 16
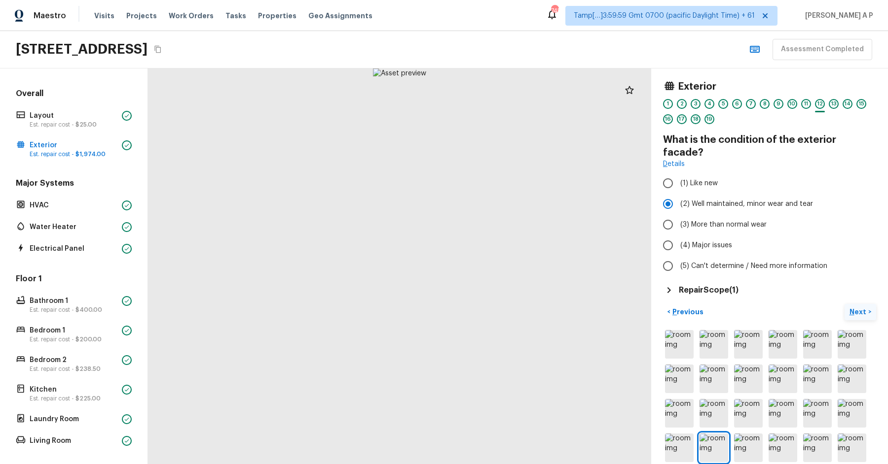
click at [844, 304] on button "Next >" at bounding box center [860, 312] width 32 height 16
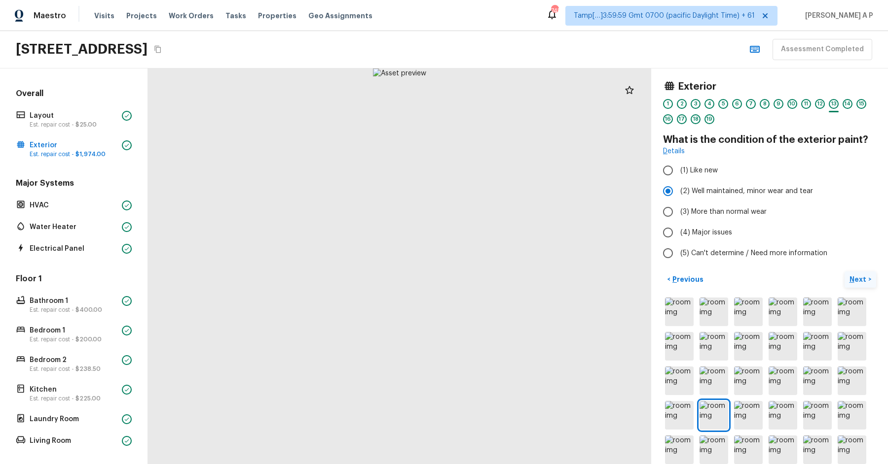
click at [844, 272] on button "Next >" at bounding box center [860, 280] width 32 height 16
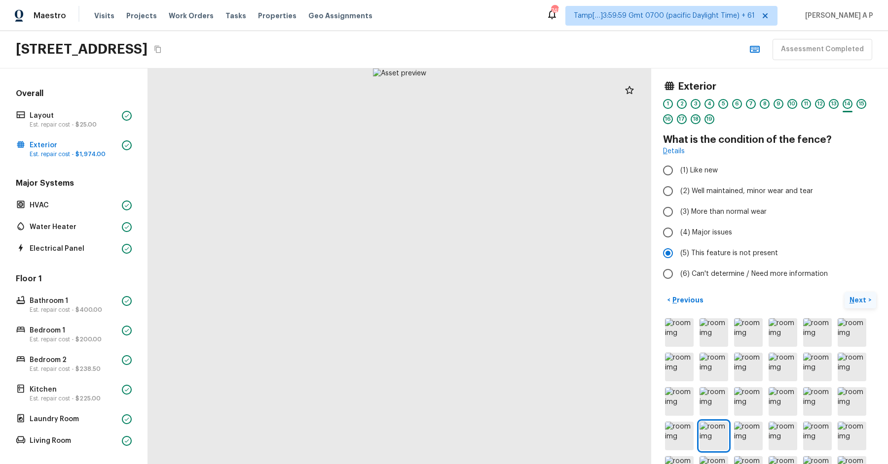
click at [844, 292] on button "Next >" at bounding box center [860, 300] width 32 height 16
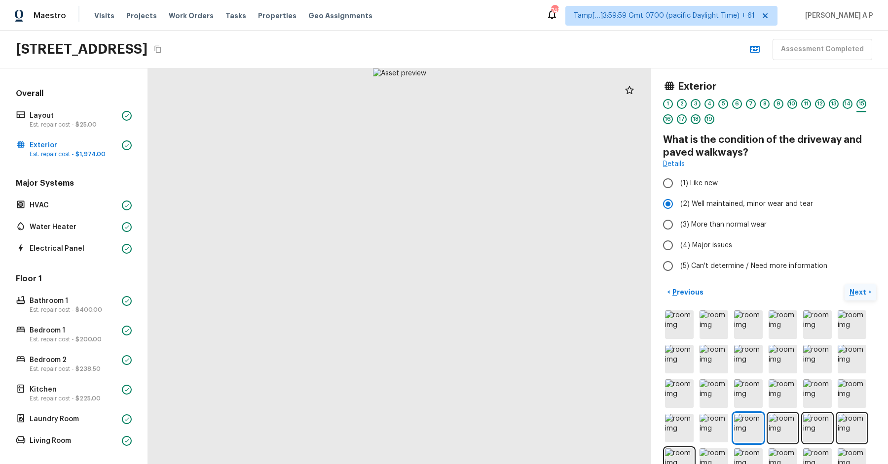
click at [844, 284] on button "Next >" at bounding box center [860, 292] width 32 height 16
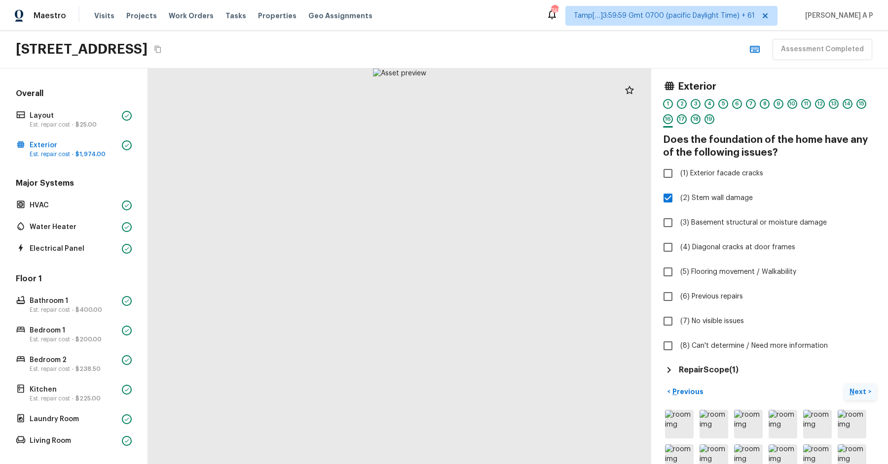
click at [844, 384] on button "Next >" at bounding box center [860, 392] width 32 height 16
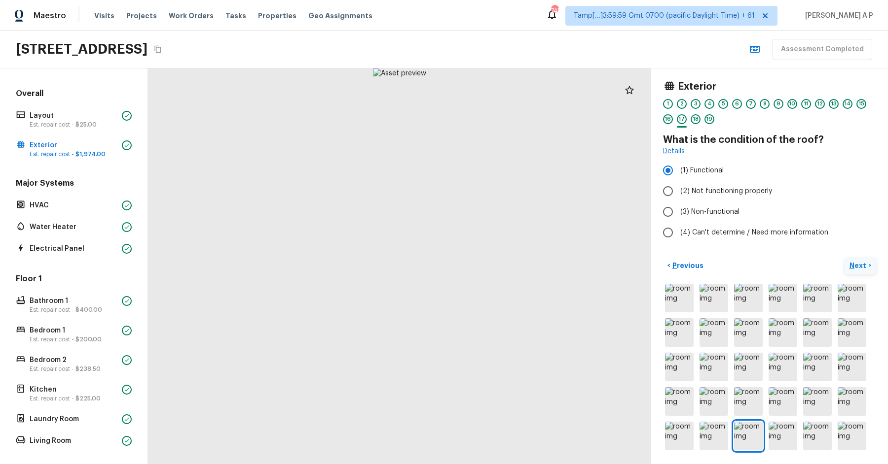
click at [844, 258] on button "Next >" at bounding box center [860, 266] width 32 height 16
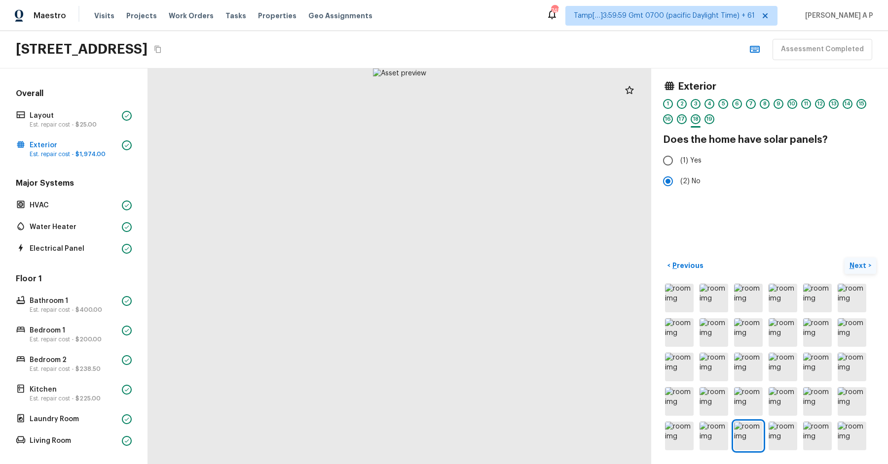
click at [844, 258] on button "Next >" at bounding box center [860, 266] width 32 height 16
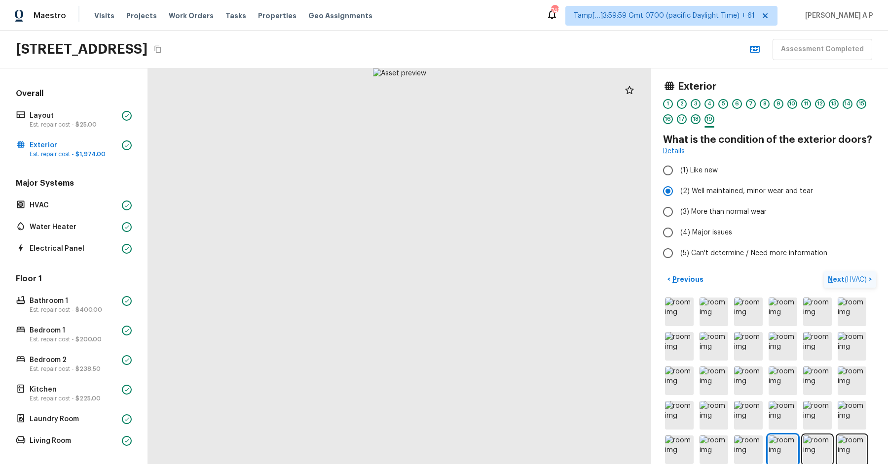
click at [823, 272] on button "Next ( HVAC ) >" at bounding box center [849, 280] width 52 height 16
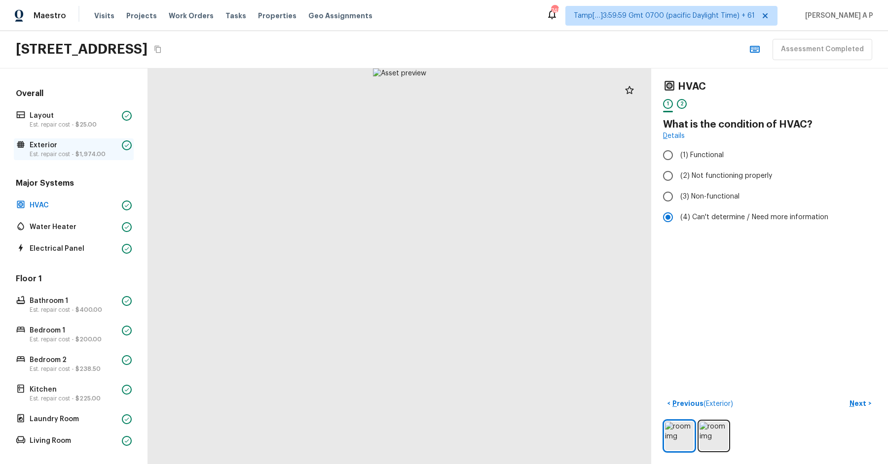
click at [121, 147] on div "Exterior Est. repair cost - $1,974.00" at bounding box center [74, 150] width 120 height 22
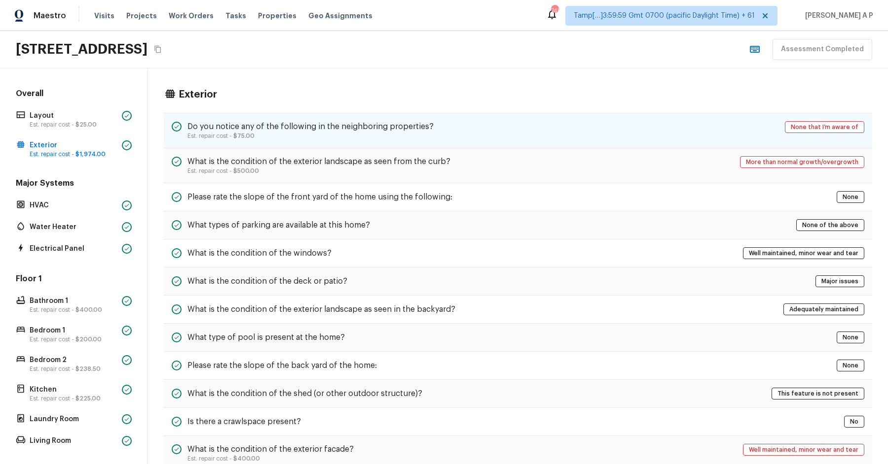
click at [318, 122] on h5 "Do you notice any of the following in the neighboring properties?" at bounding box center [310, 126] width 246 height 11
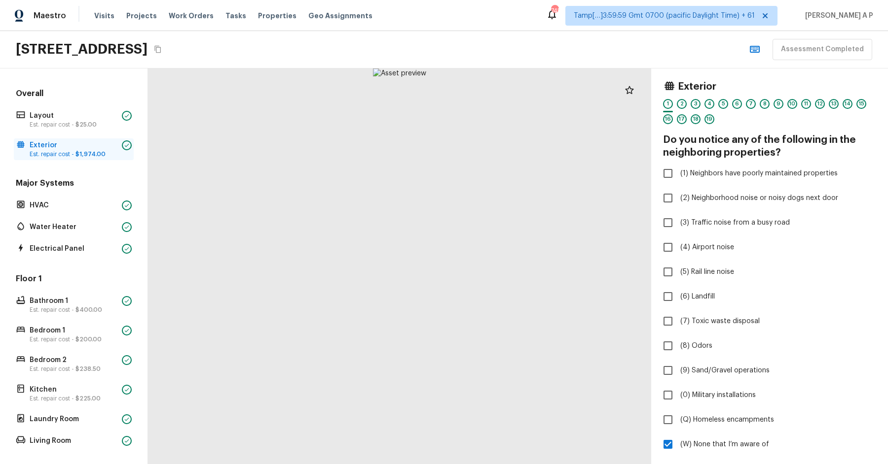
click at [83, 151] on span "$1,974.00" at bounding box center [90, 154] width 30 height 6
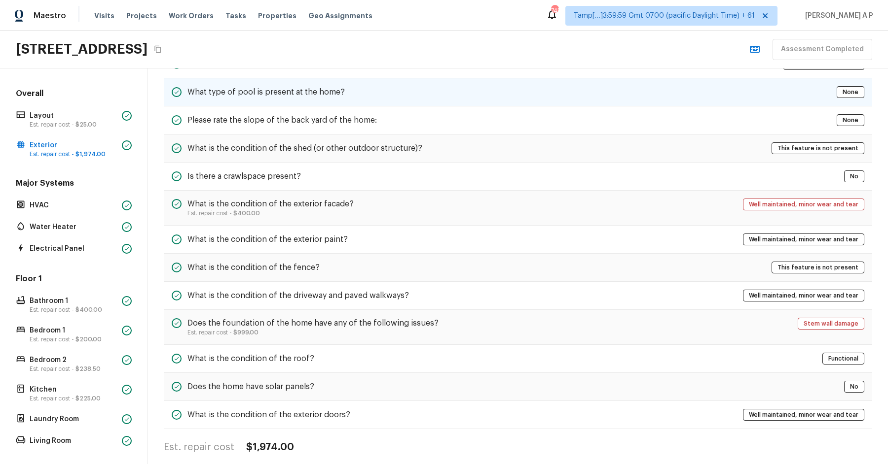
scroll to position [250, 0]
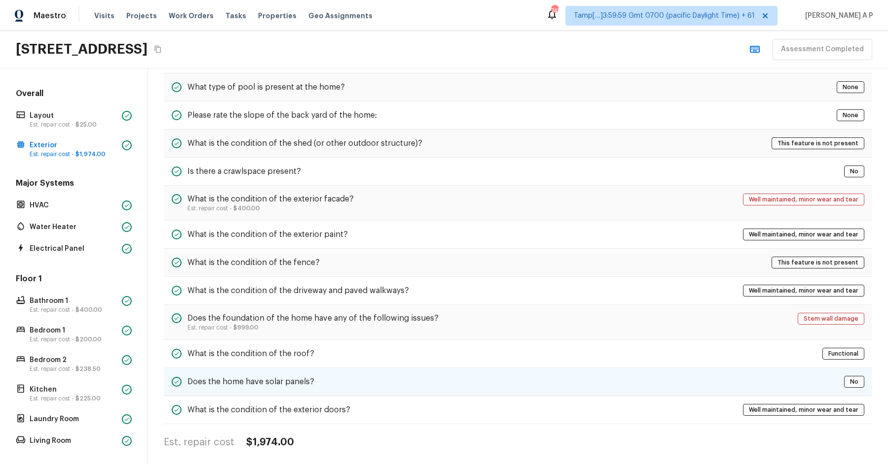
click at [767, 378] on div "Does the home have solar panels? No" at bounding box center [518, 382] width 708 height 28
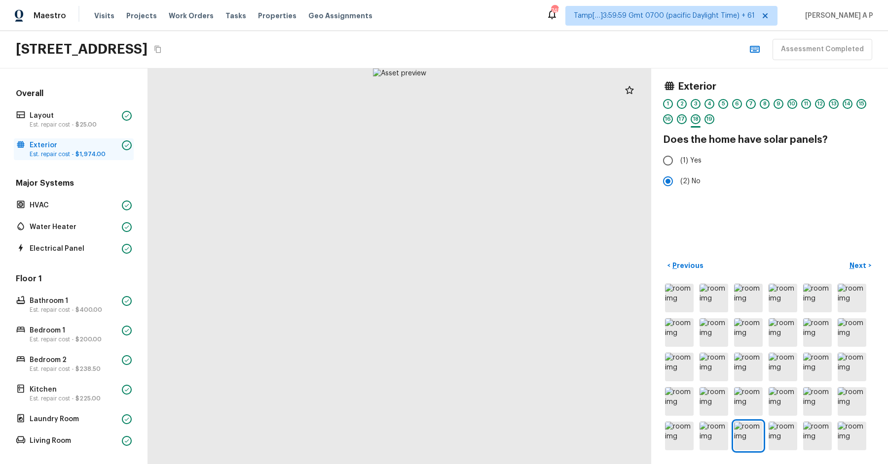
click at [76, 151] on span "$1,974.00" at bounding box center [90, 154] width 30 height 6
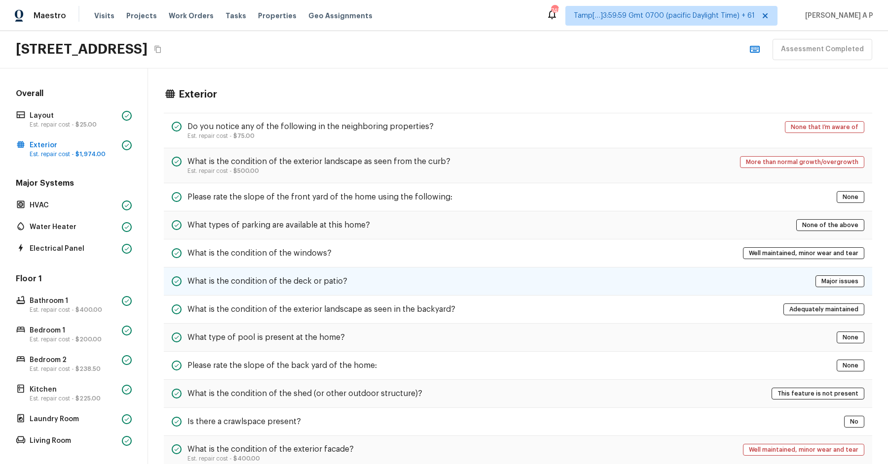
click at [796, 279] on div "What is the condition of the deck or patio? Major issues" at bounding box center [518, 282] width 708 height 28
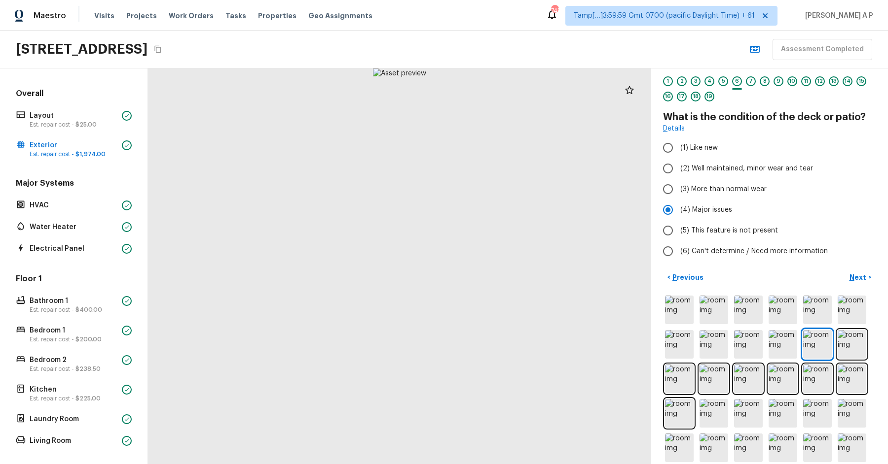
scroll to position [34, 0]
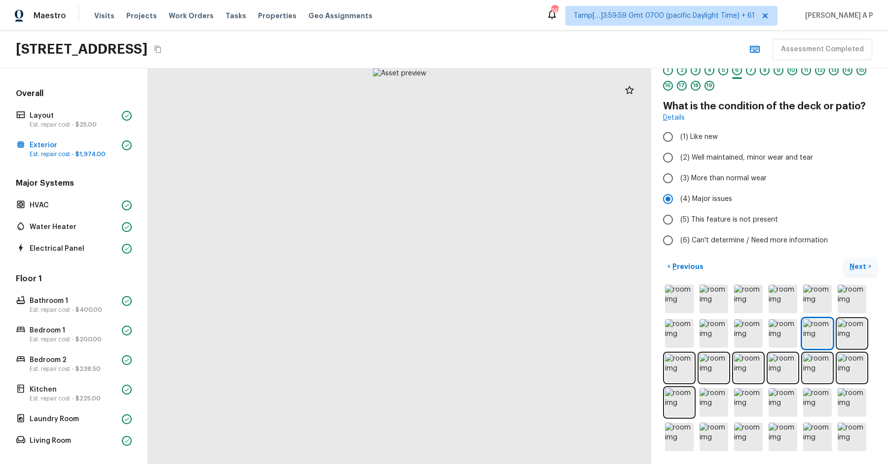
click at [859, 266] on p "Next" at bounding box center [858, 267] width 19 height 10
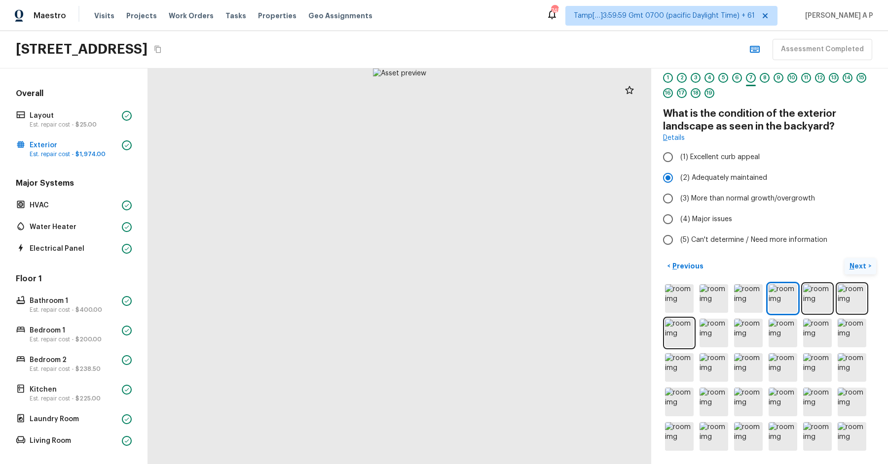
click at [859, 266] on p "Next" at bounding box center [858, 266] width 19 height 10
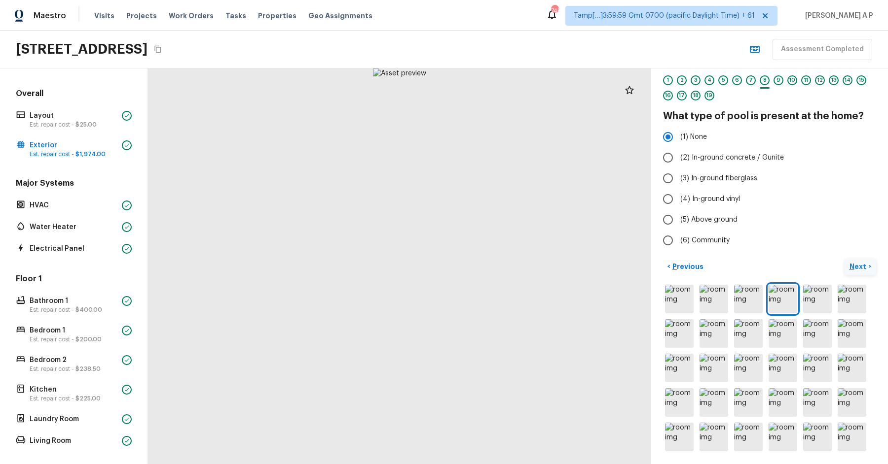
click at [859, 266] on p "Next" at bounding box center [858, 267] width 19 height 10
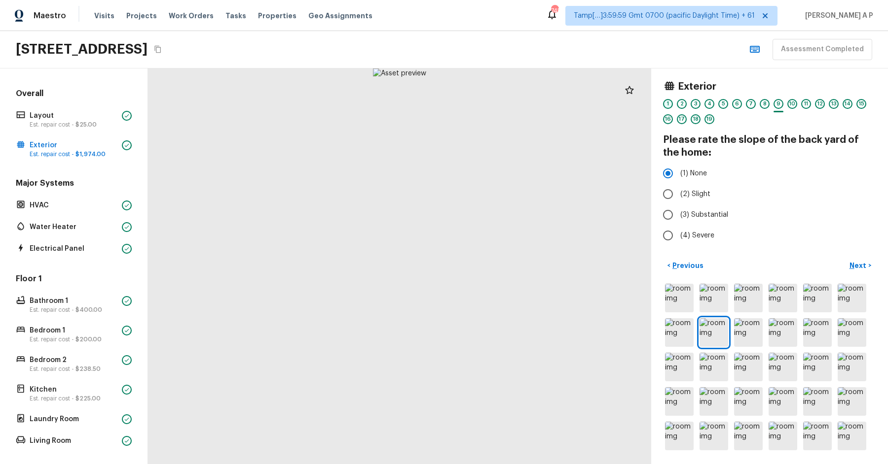
click at [667, 99] on div "1" at bounding box center [668, 104] width 10 height 10
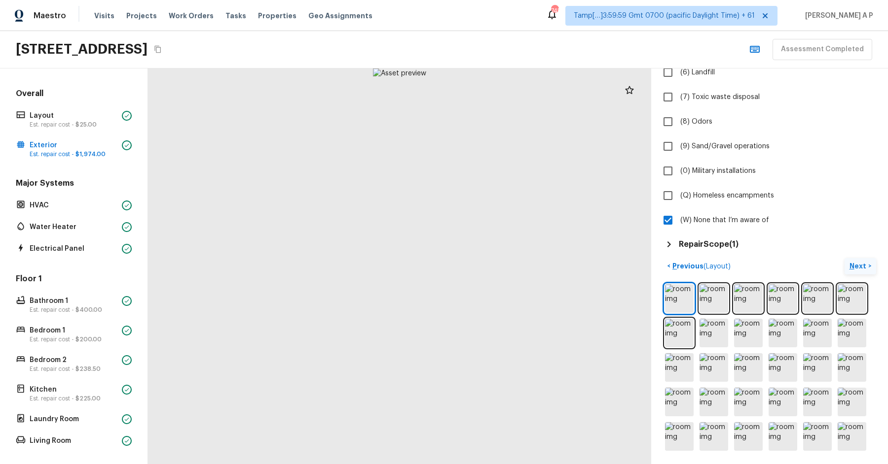
click at [858, 268] on p "Next" at bounding box center [858, 266] width 19 height 10
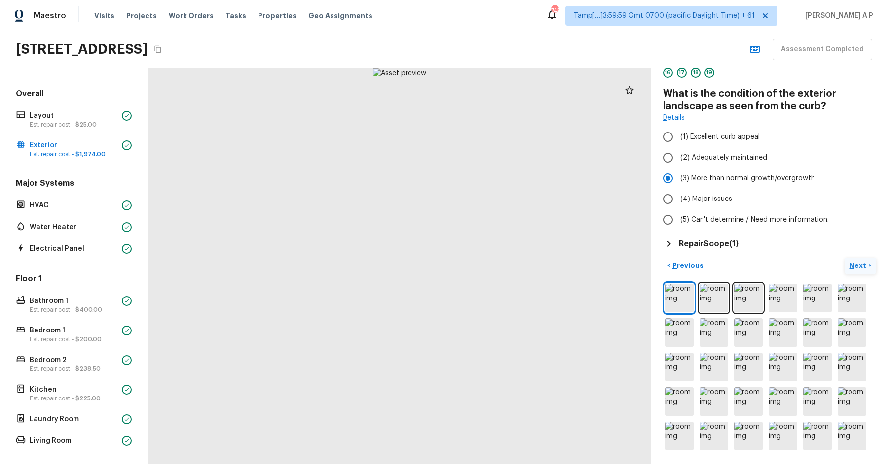
scroll to position [46, 0]
click at [717, 245] on h5 "Repair Scope ( 1 )" at bounding box center [708, 244] width 60 height 11
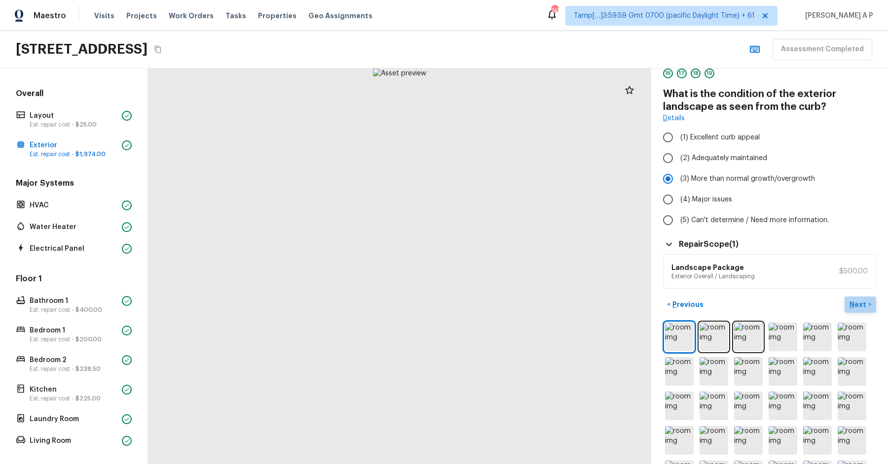
click at [863, 307] on p "Next" at bounding box center [858, 305] width 19 height 10
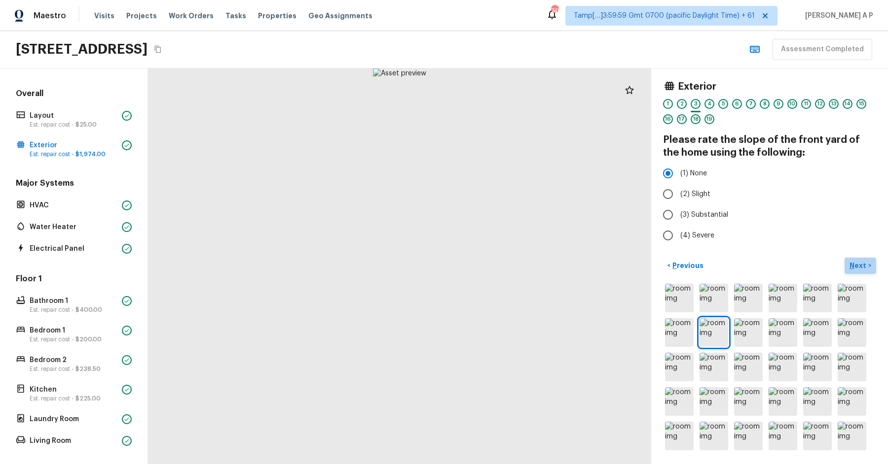
click at [862, 266] on p "Next" at bounding box center [858, 266] width 19 height 10
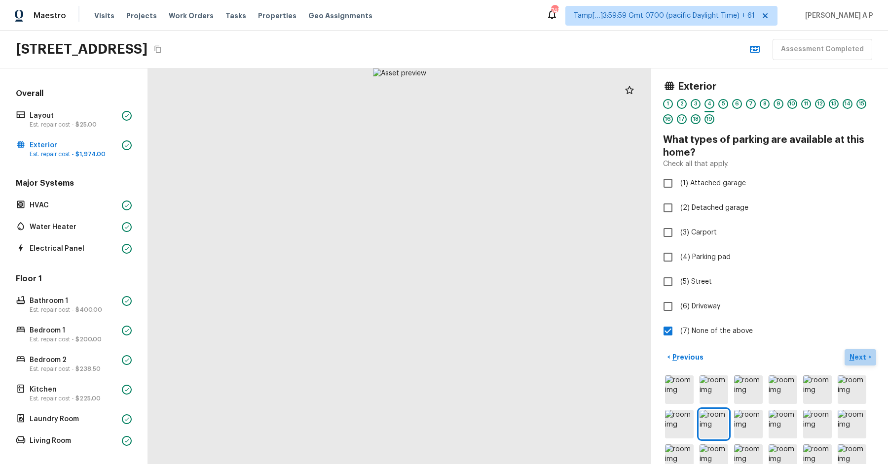
click at [851, 363] on button "Next >" at bounding box center [860, 358] width 32 height 16
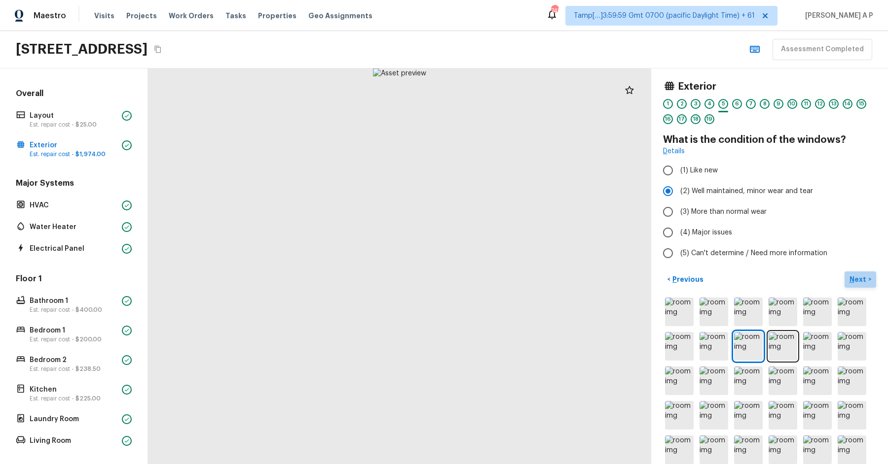
click at [869, 276] on button "Next >" at bounding box center [860, 280] width 32 height 16
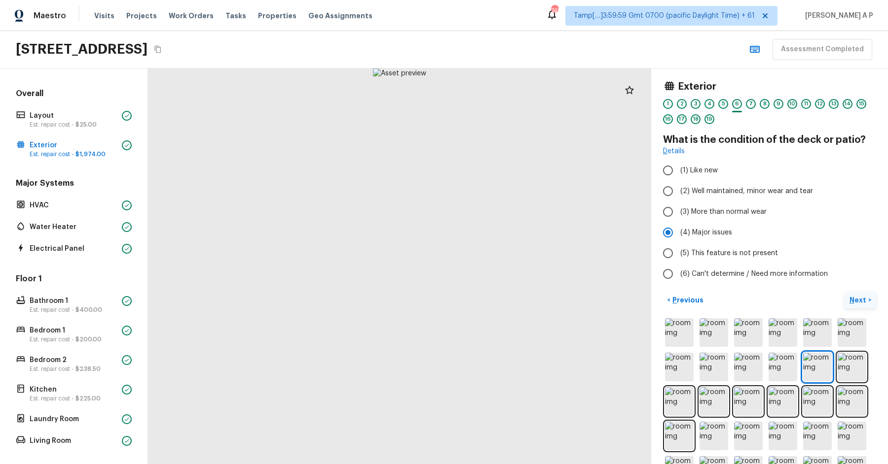
click at [844, 292] on button "Next >" at bounding box center [860, 300] width 32 height 16
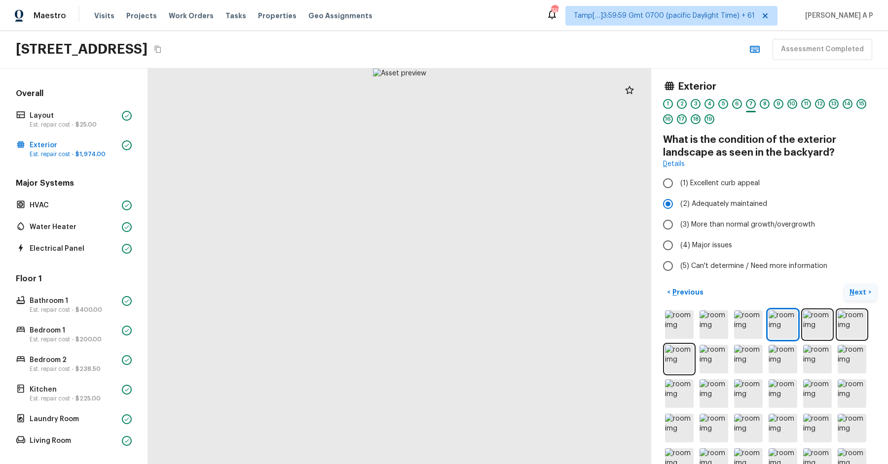
click at [844, 284] on button "Next >" at bounding box center [860, 292] width 32 height 16
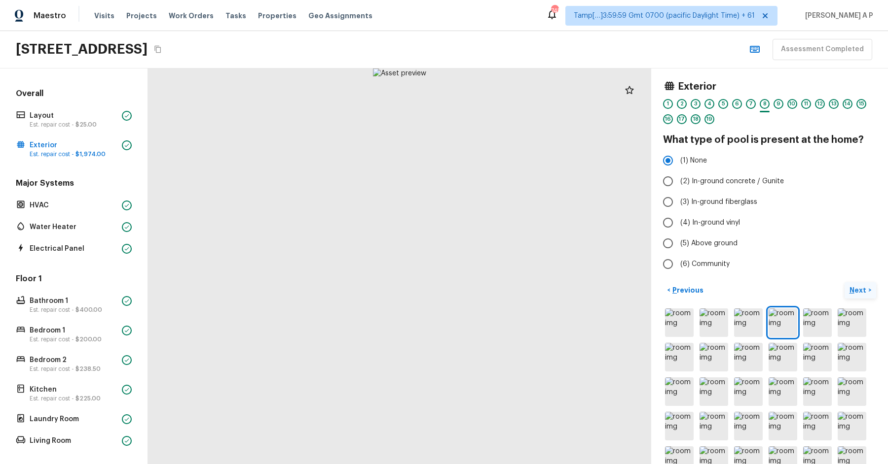
click at [844, 283] on button "Next >" at bounding box center [860, 291] width 32 height 16
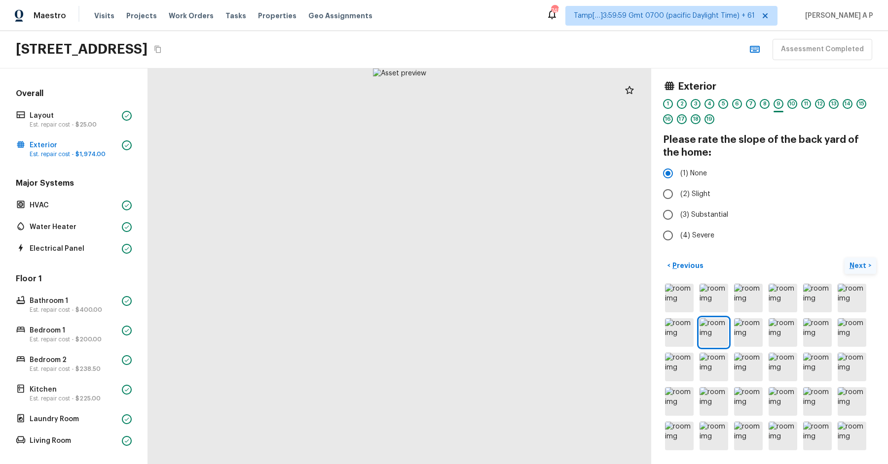
click at [844, 258] on button "Next >" at bounding box center [860, 266] width 32 height 16
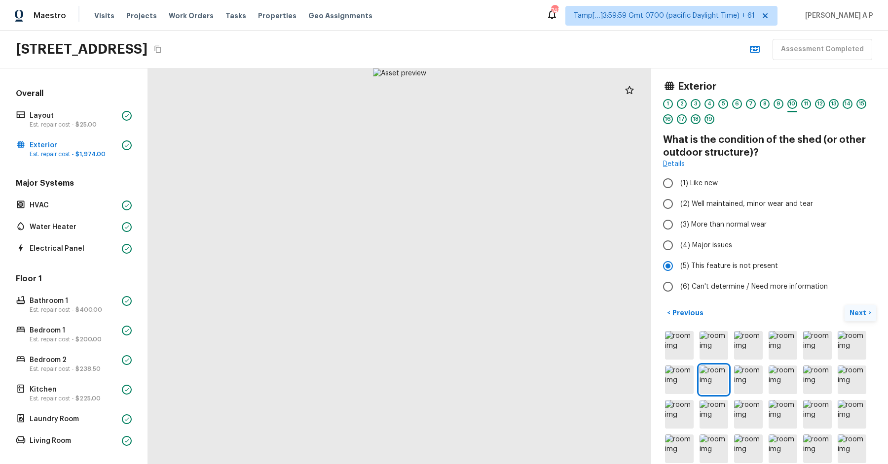
click at [844, 305] on button "Next >" at bounding box center [860, 313] width 32 height 16
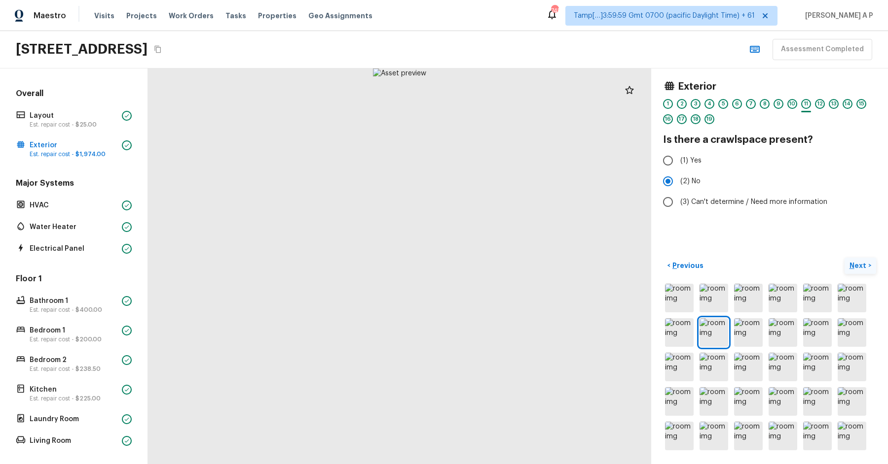
click at [844, 258] on button "Next >" at bounding box center [860, 266] width 32 height 16
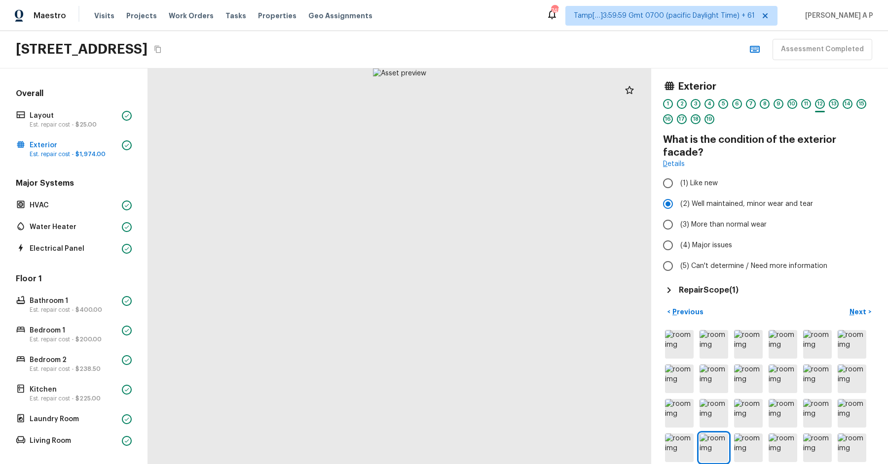
click at [689, 285] on h5 "Repair Scope ( 1 )" at bounding box center [708, 290] width 60 height 11
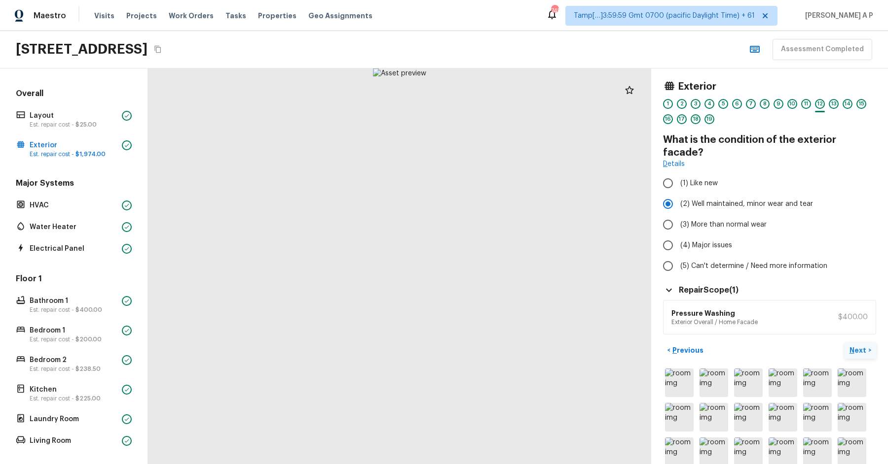
click at [854, 346] on p "Next" at bounding box center [858, 351] width 19 height 10
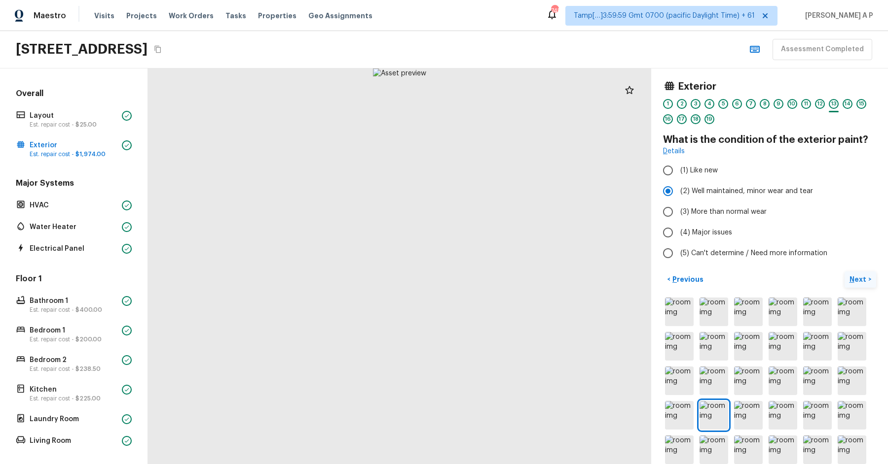
click at [844, 272] on button "Next >" at bounding box center [860, 280] width 32 height 16
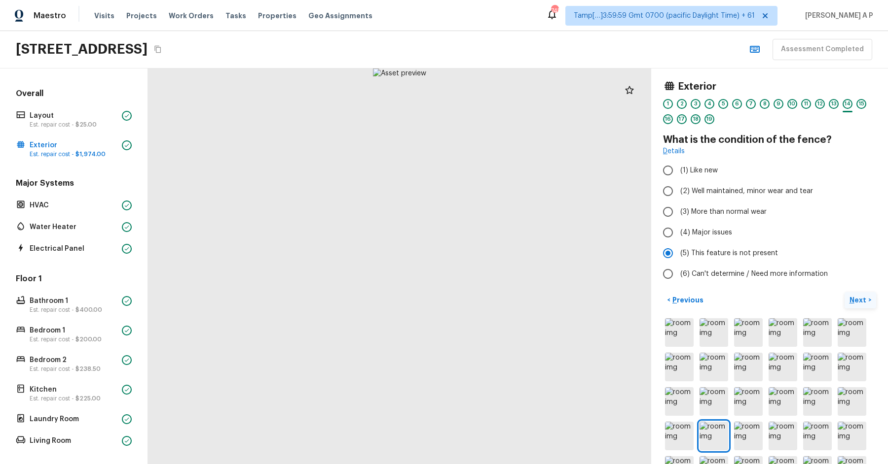
click at [844, 292] on button "Next >" at bounding box center [860, 300] width 32 height 16
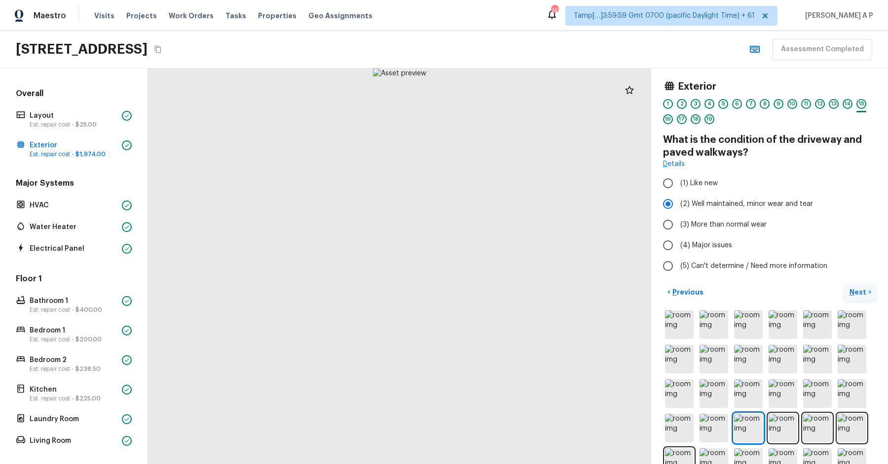
click at [844, 284] on button "Next >" at bounding box center [860, 292] width 32 height 16
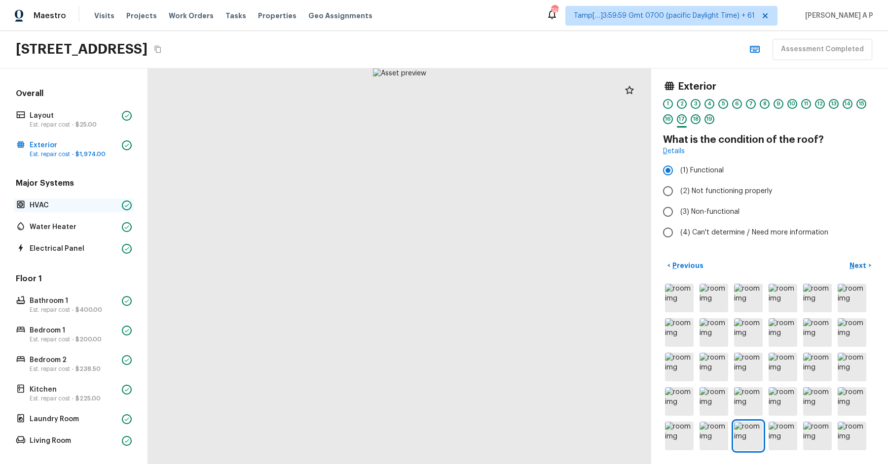
click at [113, 201] on p "HVAC" at bounding box center [74, 206] width 88 height 10
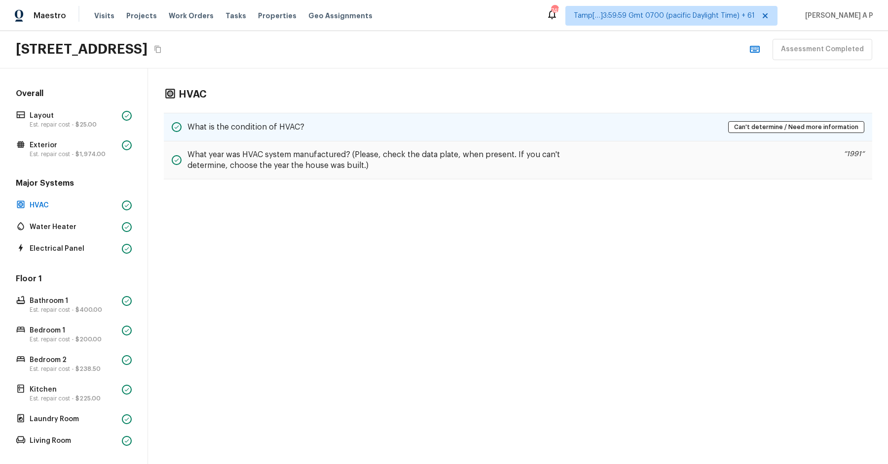
click at [309, 124] on div "What is the condition of HVAC? Can't determine / Need more information" at bounding box center [518, 127] width 708 height 29
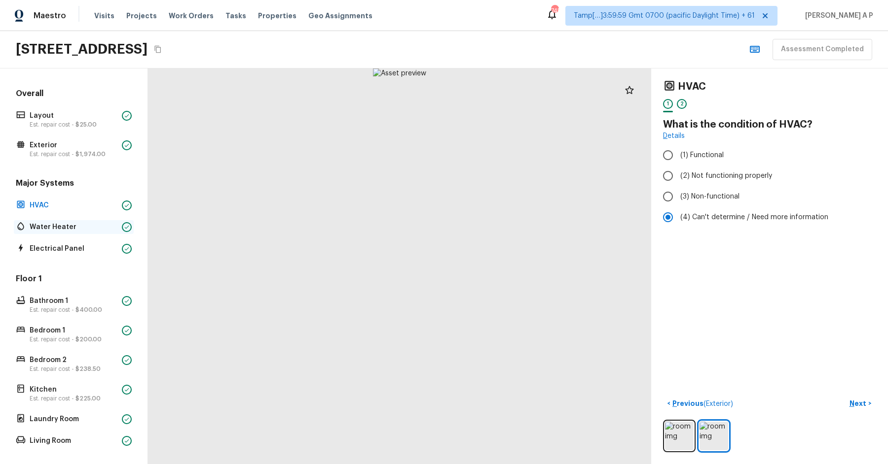
click at [55, 229] on p "Water Heater" at bounding box center [74, 227] width 88 height 10
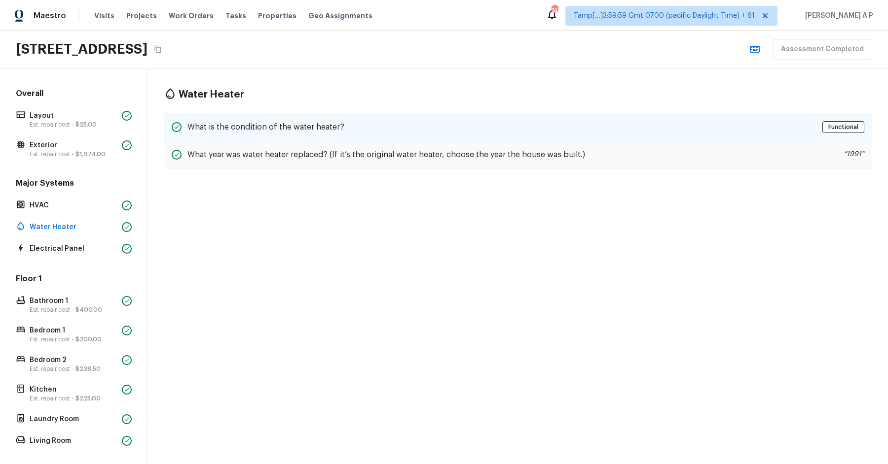
click at [310, 129] on h5 "What is the condition of the water heater?" at bounding box center [265, 127] width 157 height 11
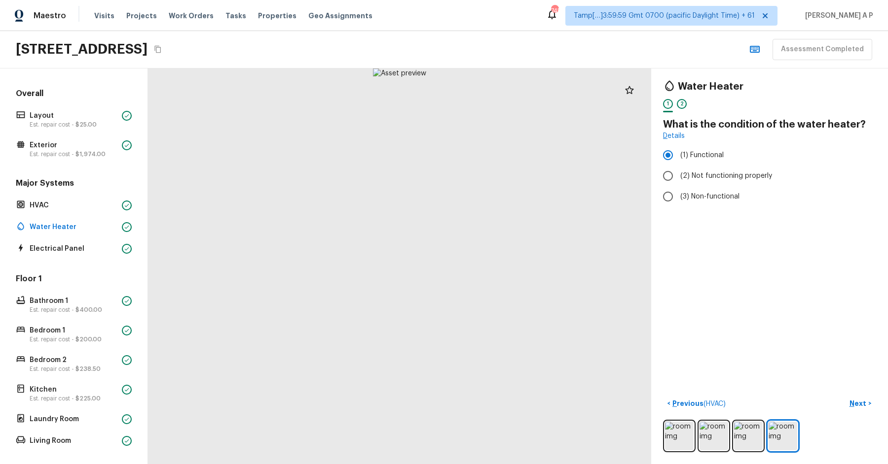
click at [88, 255] on div "Overall Layout Est. repair cost - $25.00 Exterior Est. repair cost - $1,974.00 …" at bounding box center [74, 345] width 120 height 515
click at [96, 252] on p "Electrical Panel" at bounding box center [74, 249] width 88 height 10
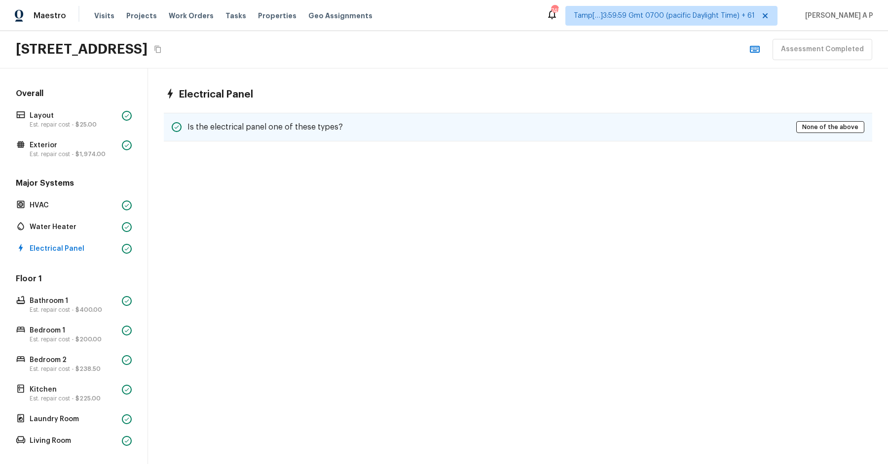
click at [283, 124] on h5 "Is the electrical panel one of these types?" at bounding box center [264, 127] width 155 height 11
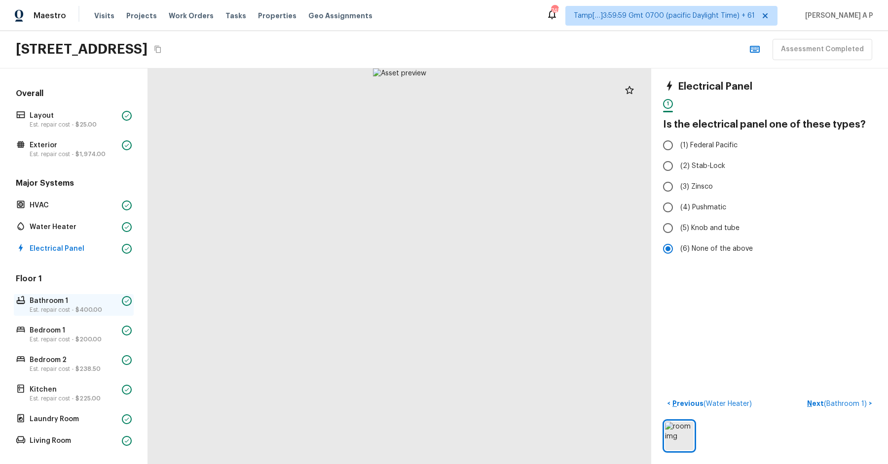
click at [119, 296] on div "Bathroom 1 Est. repair cost - $400.00" at bounding box center [74, 305] width 120 height 22
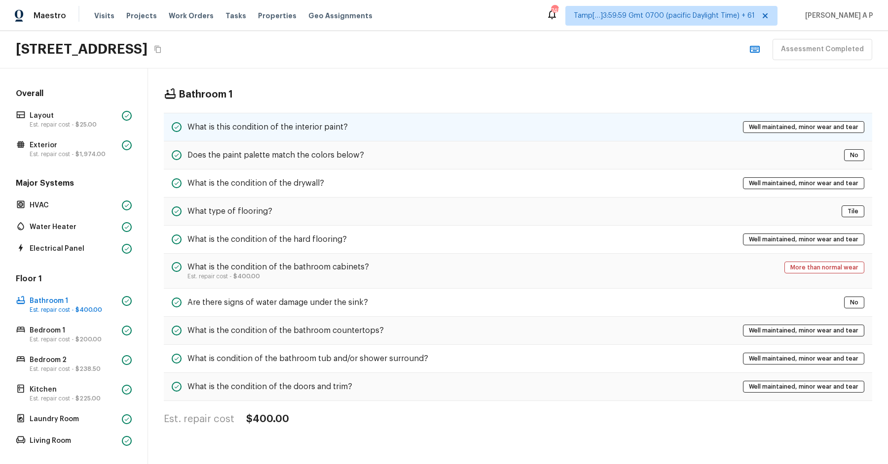
click at [320, 126] on h5 "What is this condition of the interior paint?" at bounding box center [267, 127] width 160 height 11
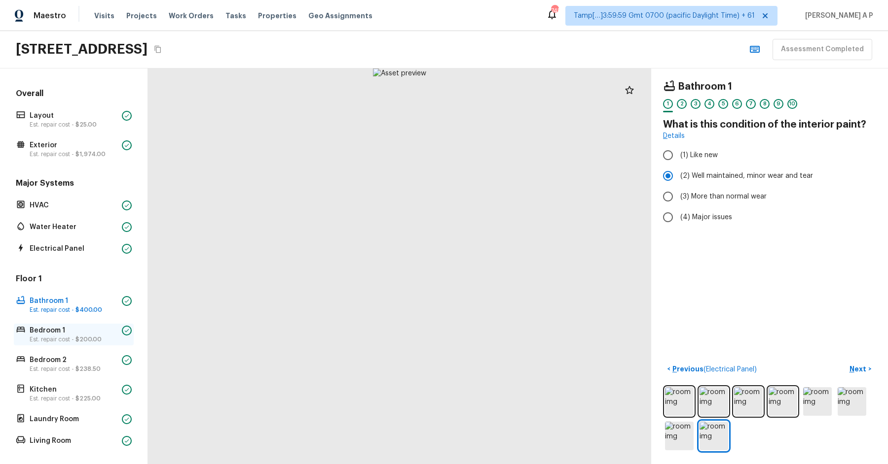
click at [65, 341] on p "Est. repair cost - $200.00" at bounding box center [74, 340] width 88 height 8
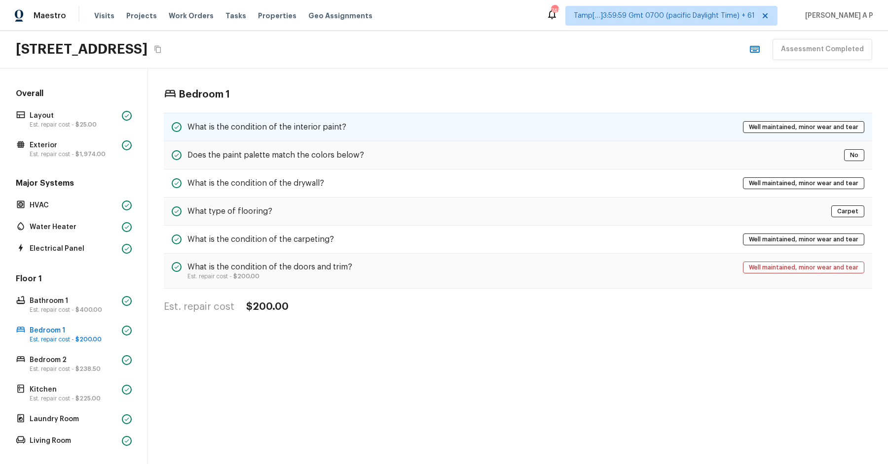
click at [311, 119] on div "What is the condition of the interior paint? Well maintained, minor wear and te…" at bounding box center [518, 127] width 708 height 29
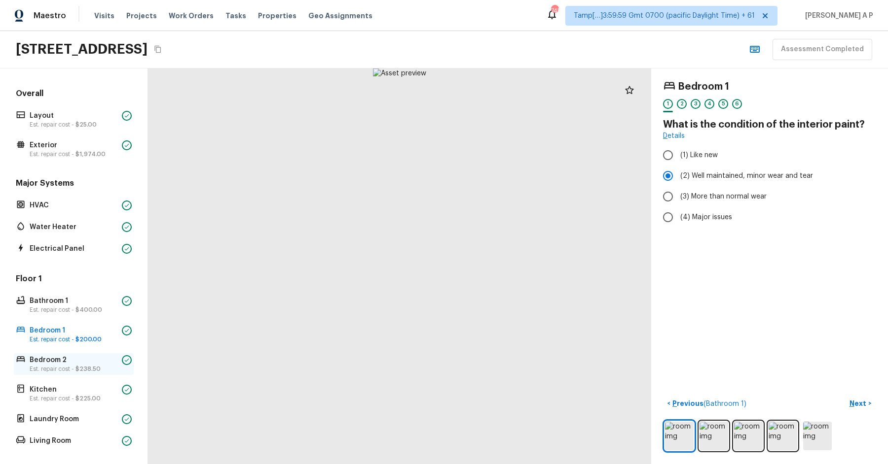
click at [60, 366] on p "Est. repair cost - $238.50" at bounding box center [74, 369] width 88 height 8
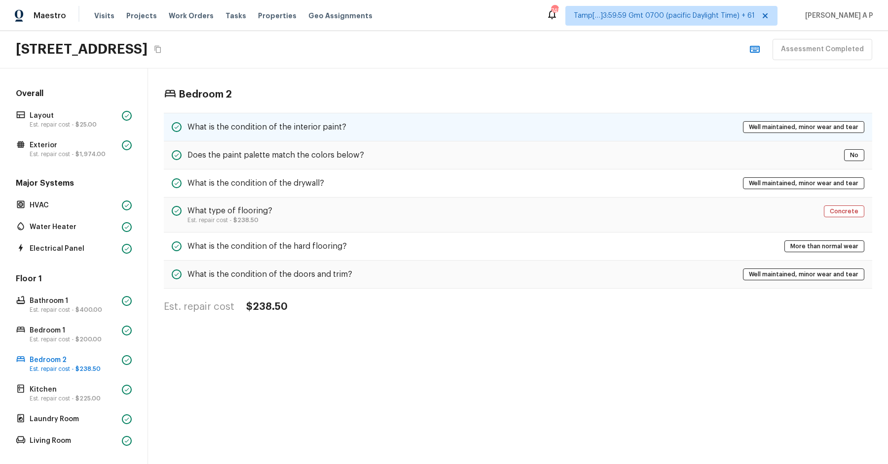
click at [367, 126] on div "What is the condition of the interior paint? Well maintained, minor wear and te…" at bounding box center [518, 127] width 708 height 29
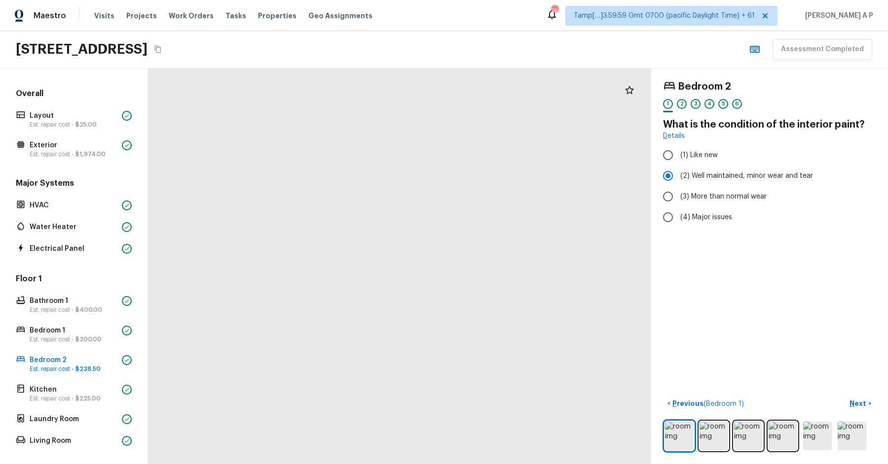
drag, startPoint x: 402, startPoint y: 398, endPoint x: 419, endPoint y: 262, distance: 136.6
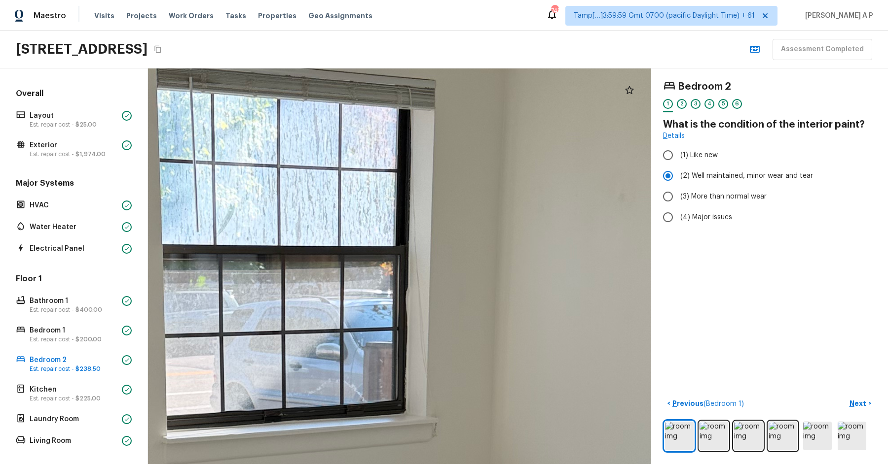
drag, startPoint x: 430, startPoint y: 249, endPoint x: 434, endPoint y: 463, distance: 214.0
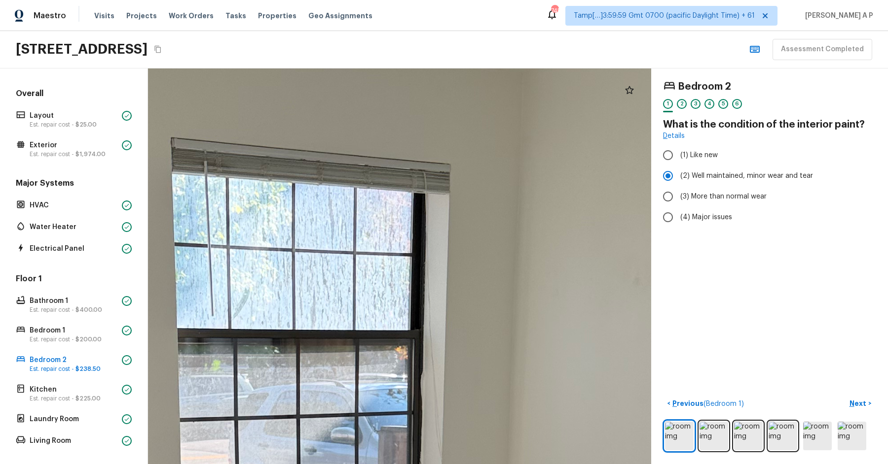
drag, startPoint x: 434, startPoint y: 463, endPoint x: 445, endPoint y: 332, distance: 131.6
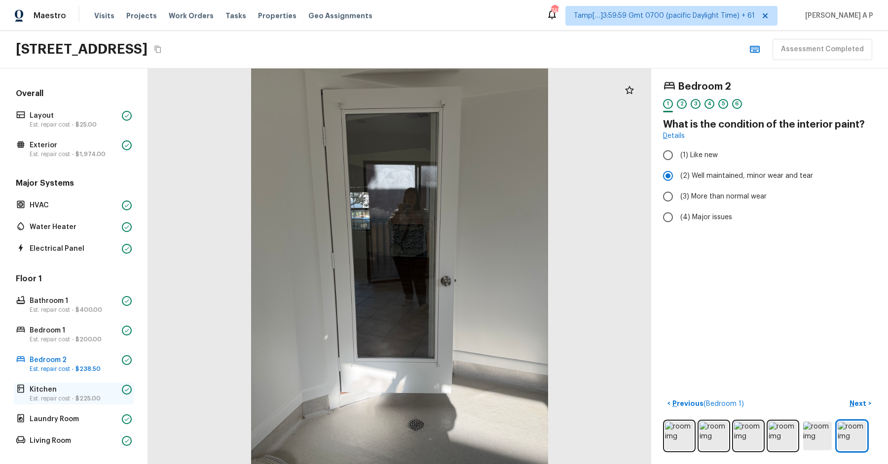
click at [108, 391] on p "Kitchen" at bounding box center [74, 390] width 88 height 10
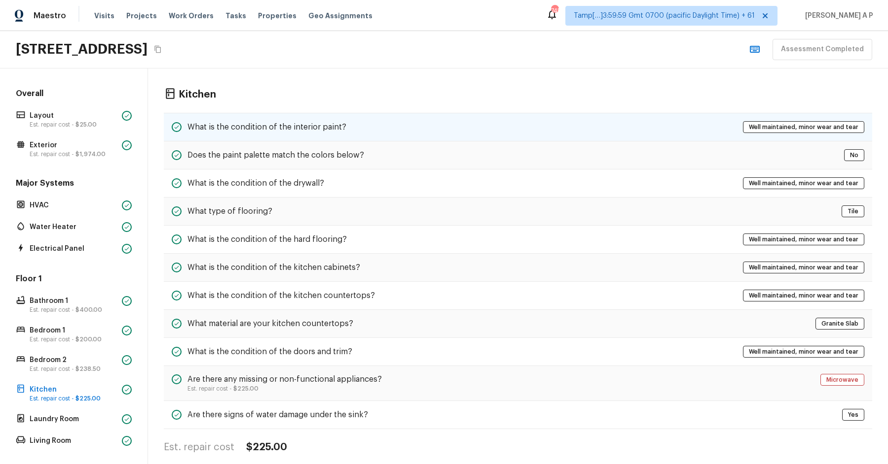
click at [316, 119] on div "What is the condition of the interior paint? Well maintained, minor wear and te…" at bounding box center [518, 127] width 708 height 29
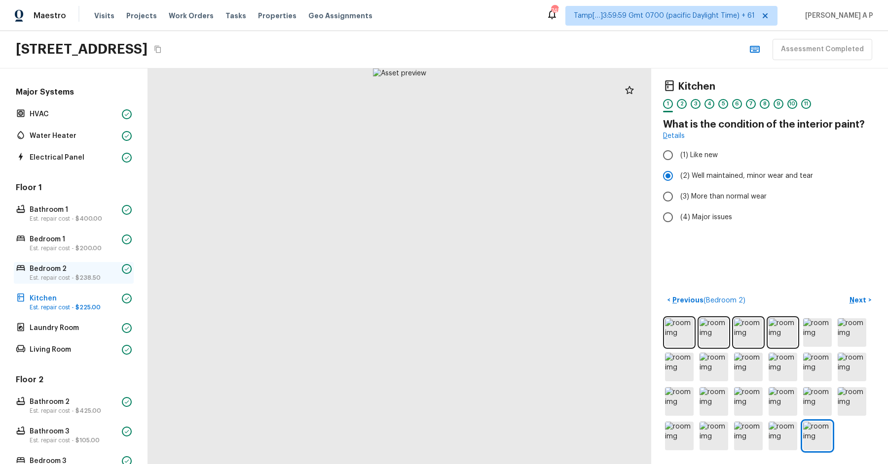
scroll to position [148, 0]
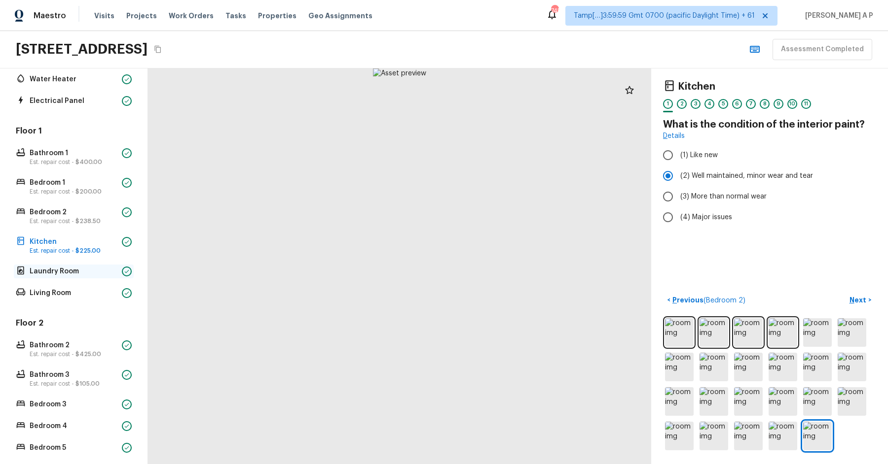
click at [98, 270] on p "Laundry Room" at bounding box center [74, 272] width 88 height 10
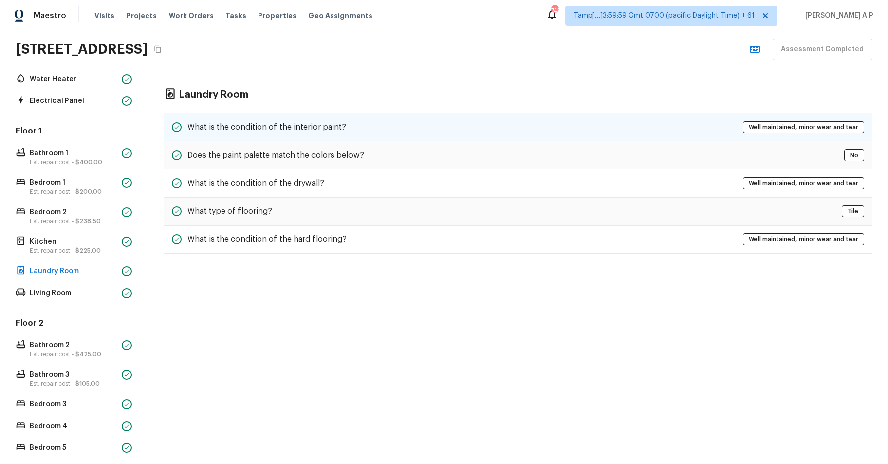
click at [255, 121] on div "What is the condition of the interior paint?" at bounding box center [259, 127] width 175 height 12
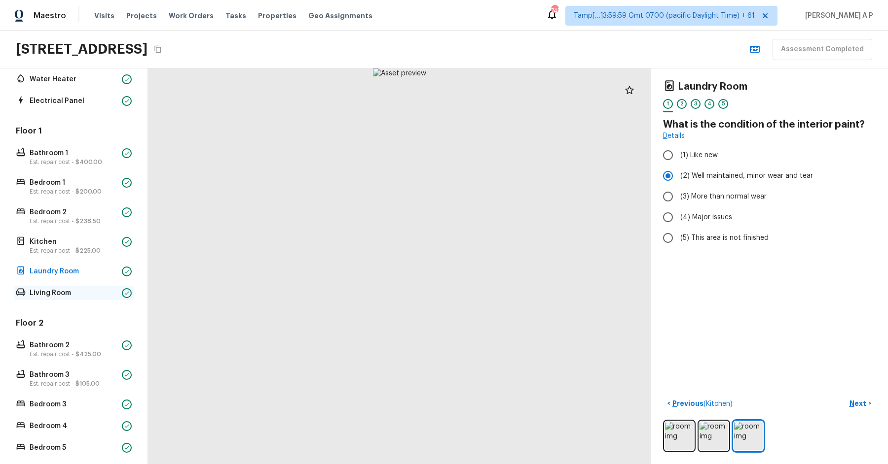
click at [73, 295] on p "Living Room" at bounding box center [74, 293] width 88 height 10
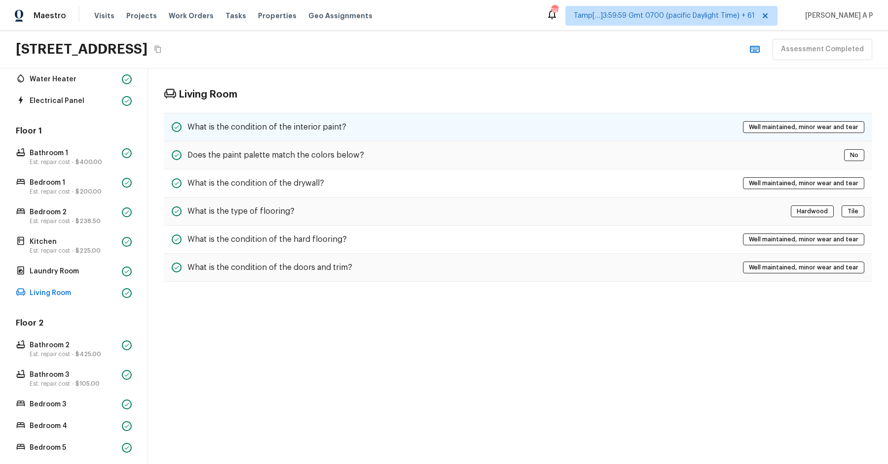
click at [300, 129] on h5 "What is the condition of the interior paint?" at bounding box center [266, 127] width 159 height 11
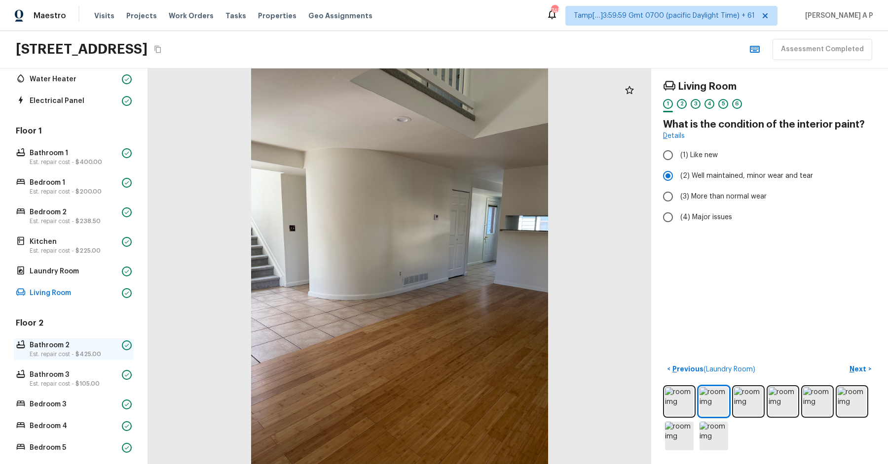
click at [71, 355] on p "Est. repair cost - $425.00" at bounding box center [74, 355] width 88 height 8
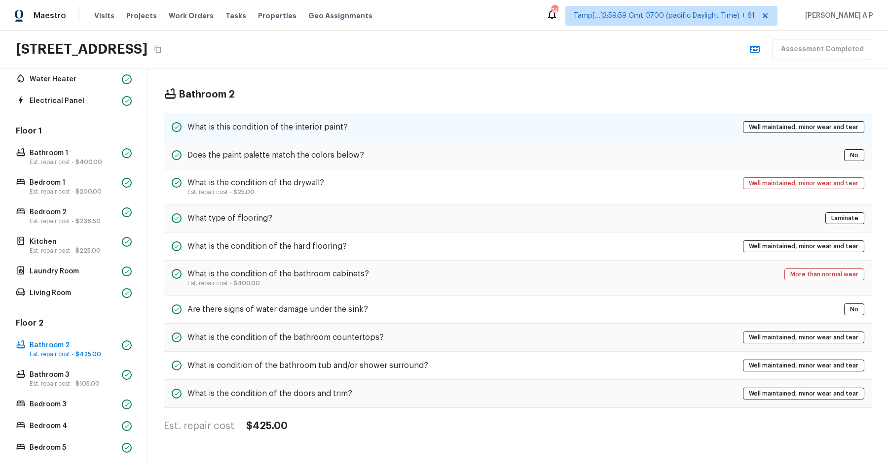
click at [300, 127] on h5 "What is this condition of the interior paint?" at bounding box center [267, 127] width 160 height 11
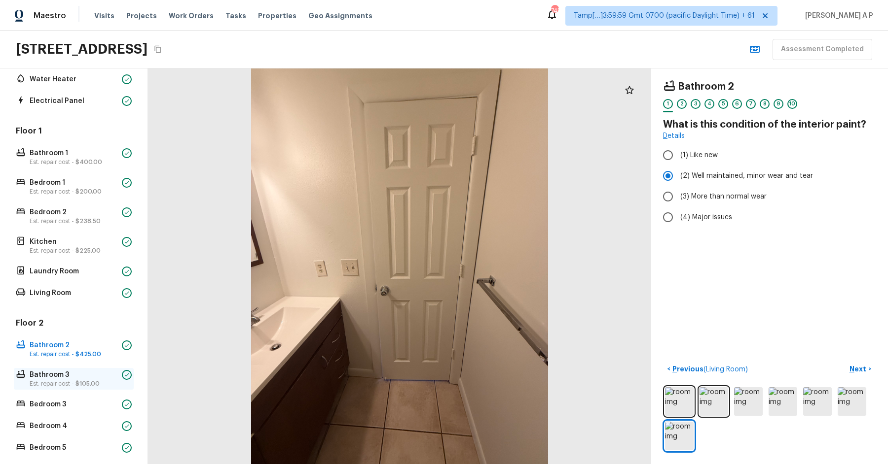
click at [96, 380] on p "Est. repair cost - $105.00" at bounding box center [74, 384] width 88 height 8
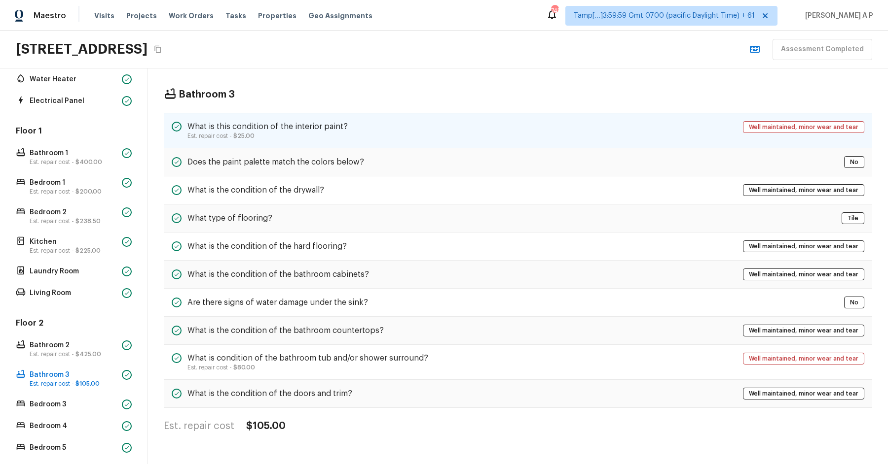
click at [254, 136] on p "Est. repair cost - $25.00" at bounding box center [267, 136] width 160 height 8
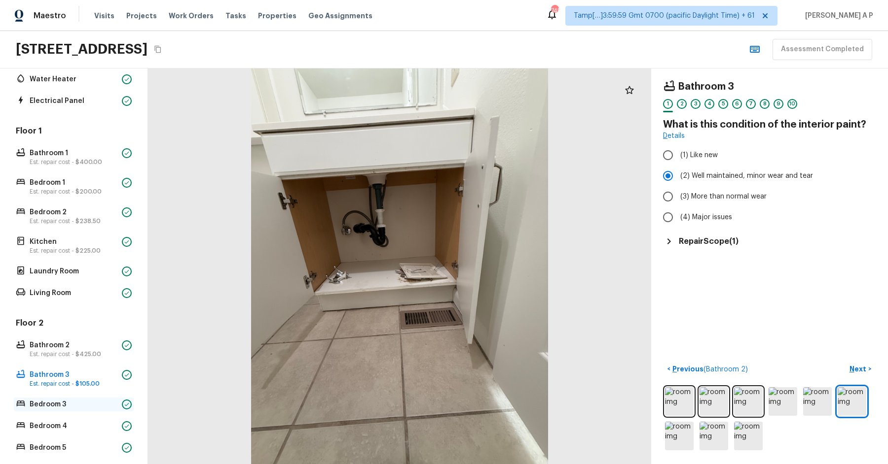
click at [83, 404] on p "Bedroom 3" at bounding box center [74, 405] width 88 height 10
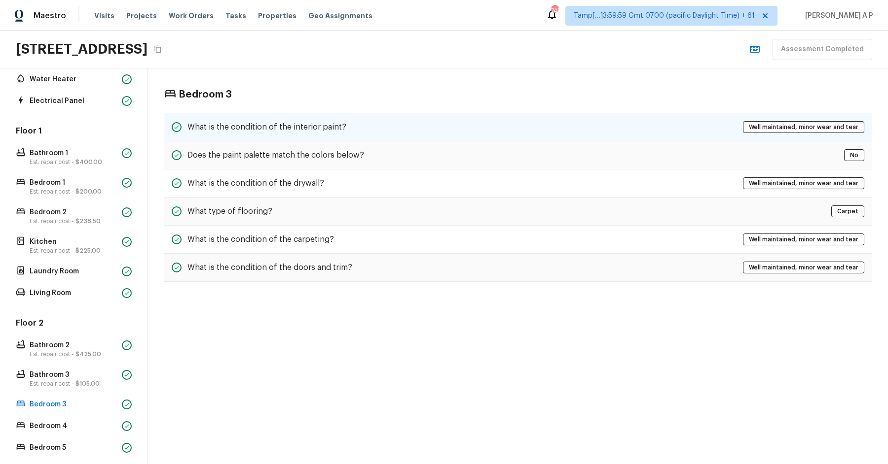
click at [312, 122] on h5 "What is the condition of the interior paint?" at bounding box center [266, 127] width 159 height 11
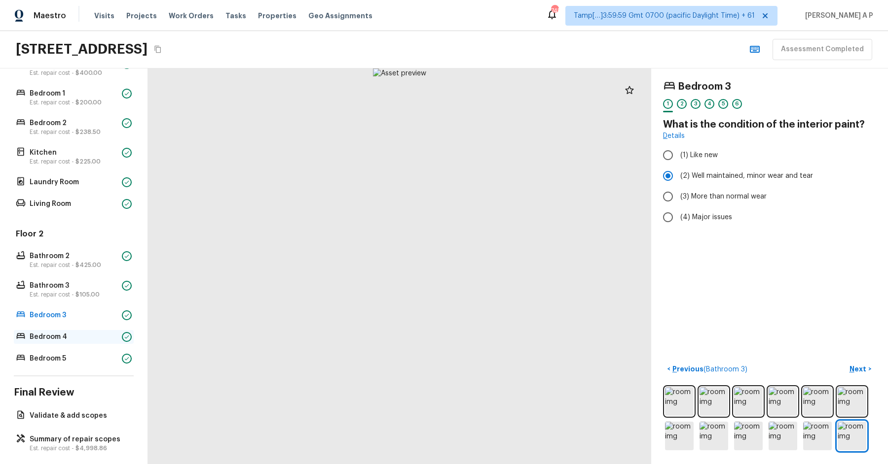
scroll to position [239, 0]
click at [90, 328] on div "Bedroom 4" at bounding box center [74, 335] width 120 height 14
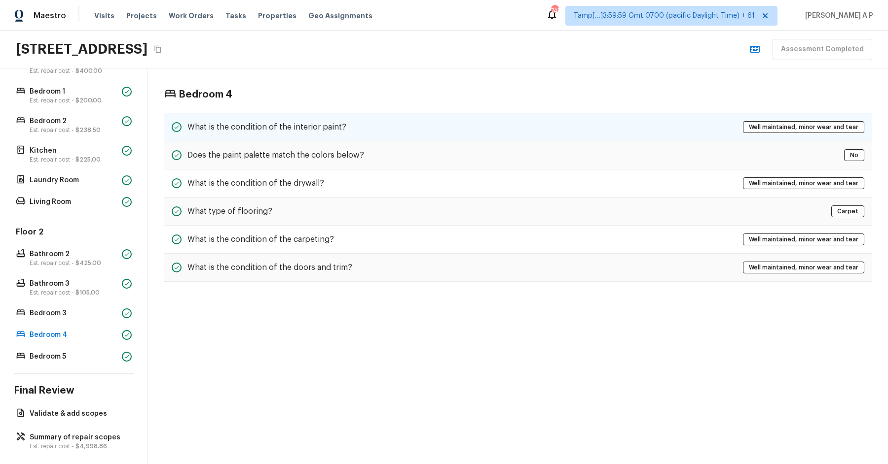
click at [366, 137] on div "What is the condition of the interior paint? Well maintained, minor wear and te…" at bounding box center [518, 127] width 708 height 29
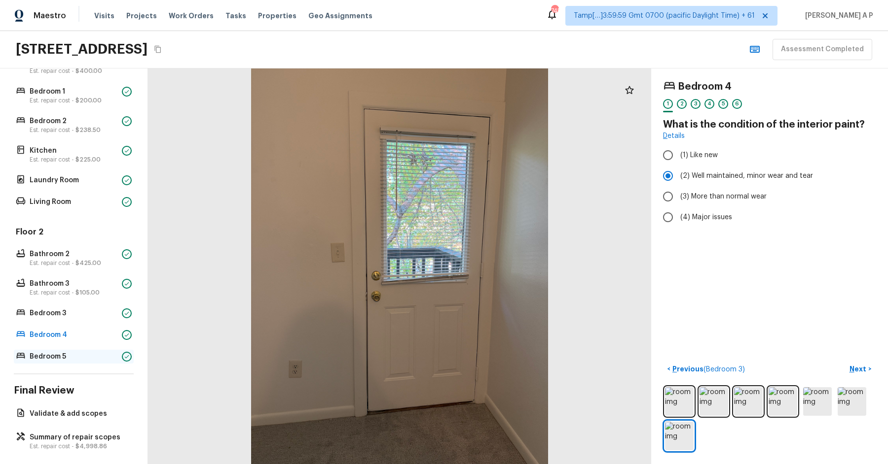
click at [98, 358] on p "Bedroom 5" at bounding box center [74, 357] width 88 height 10
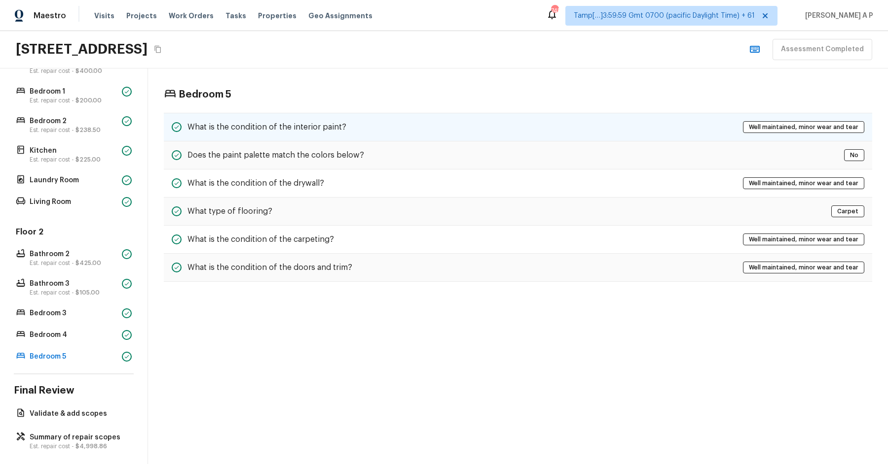
click at [420, 113] on div "What is the condition of the interior paint? Well maintained, minor wear and te…" at bounding box center [518, 127] width 708 height 29
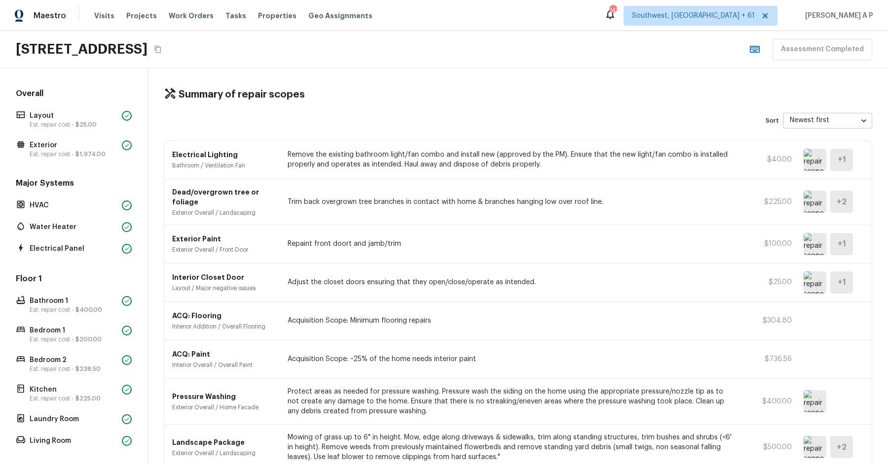
scroll to position [441, 0]
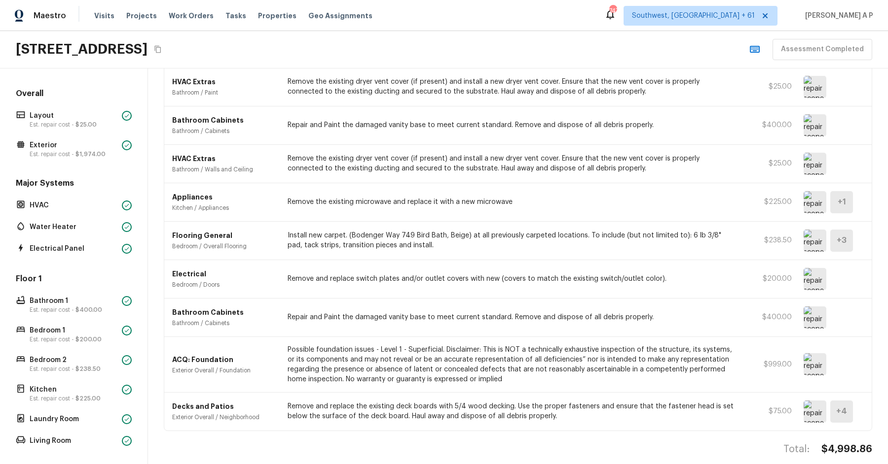
click at [821, 359] on img at bounding box center [814, 365] width 23 height 22
